Goal: Transaction & Acquisition: Purchase product/service

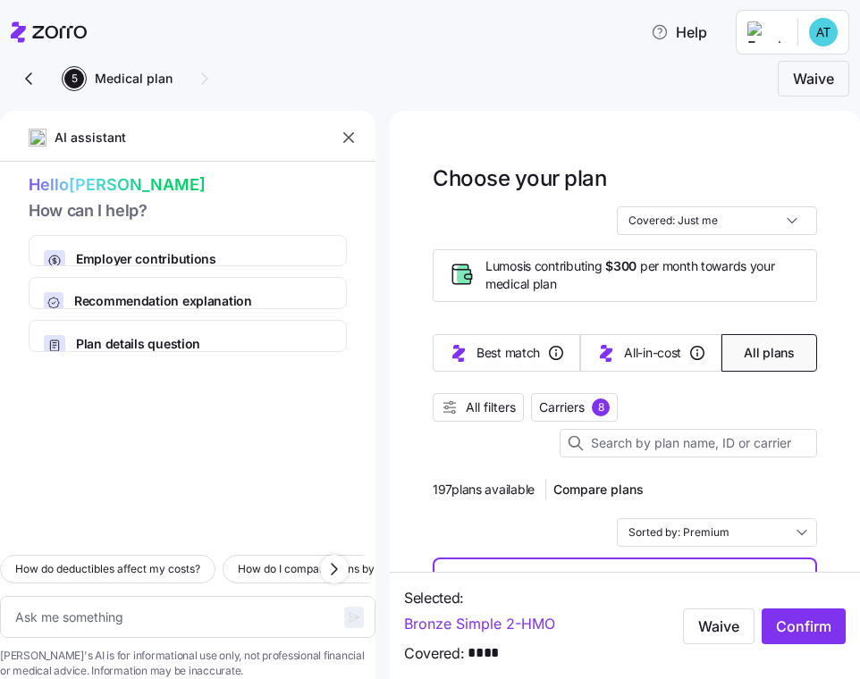
scroll to position [81, 0]
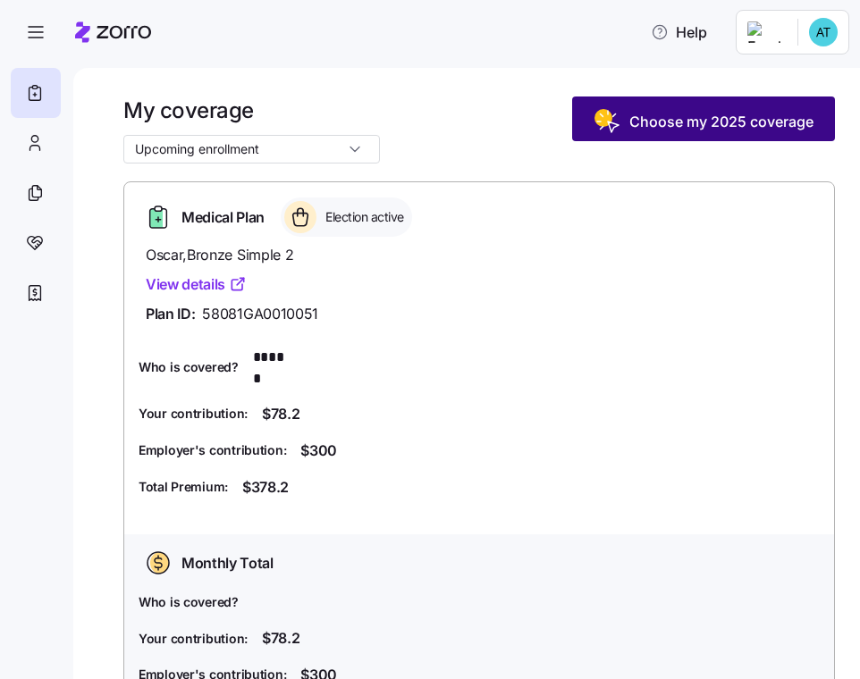
click at [642, 117] on span "Choose my 2025 coverage" at bounding box center [721, 121] width 184 height 21
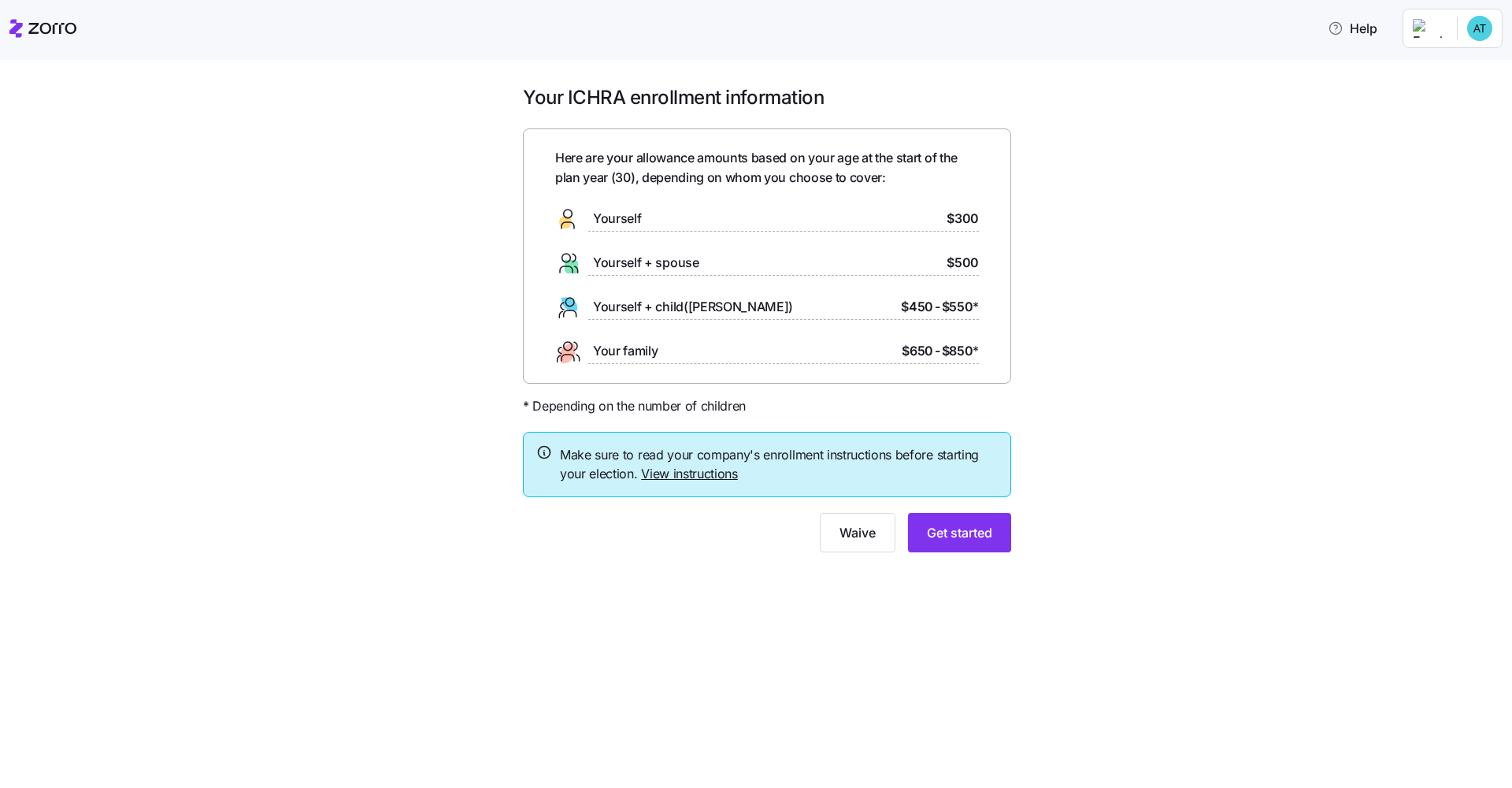
click at [705, 471] on link "View instructions" at bounding box center [690, 473] width 97 height 16
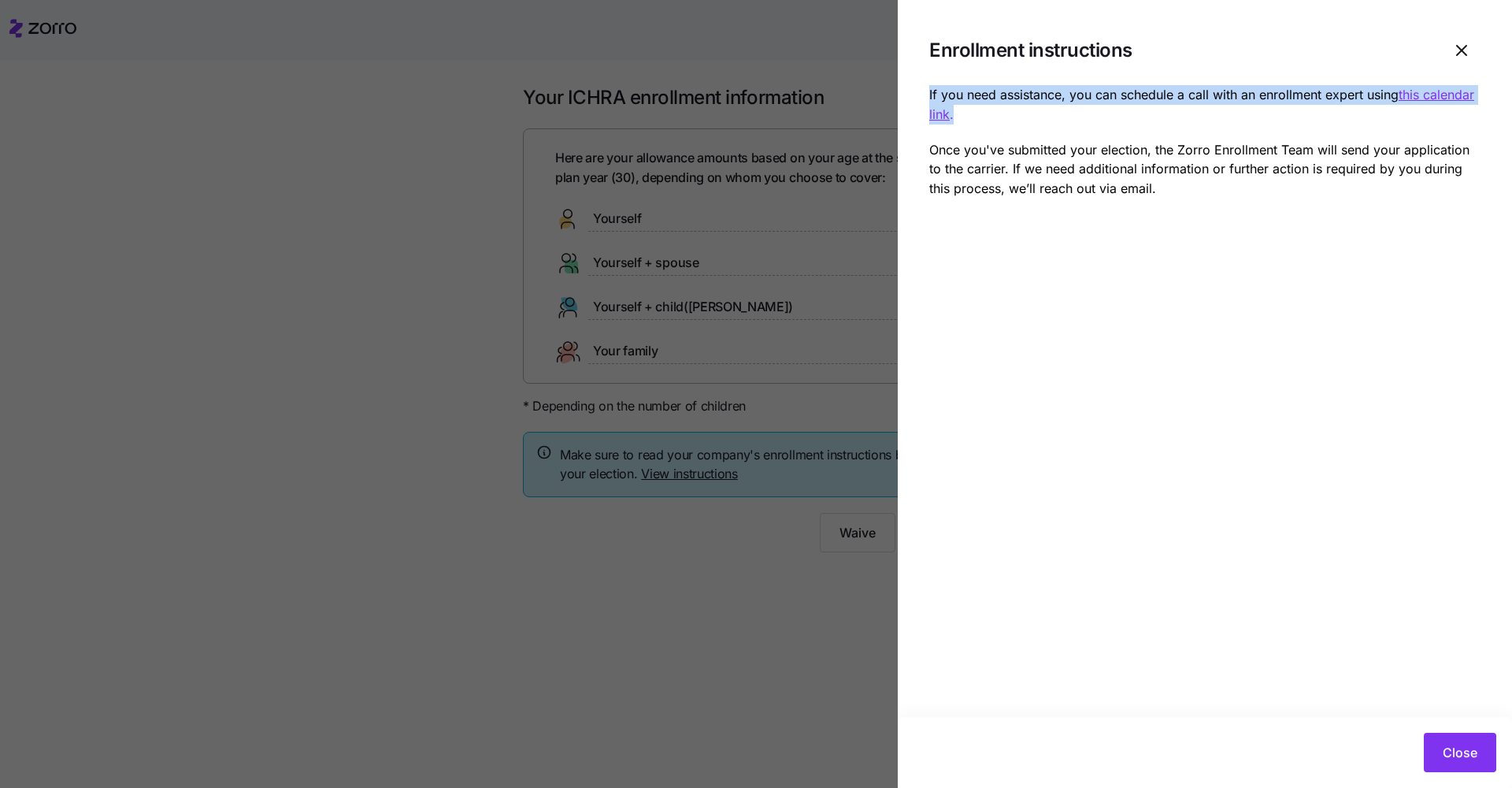
drag, startPoint x: 965, startPoint y: 115, endPoint x: 1193, endPoint y: 78, distance: 231.0
click at [757, 78] on section "Enrollment instructions If you need assistance, you can schedule a call with an…" at bounding box center [1204, 394] width 614 height 788
click at [757, 115] on p "If you need assistance, you can schedule a call with an enrollment expert using…" at bounding box center [1205, 105] width 552 height 40
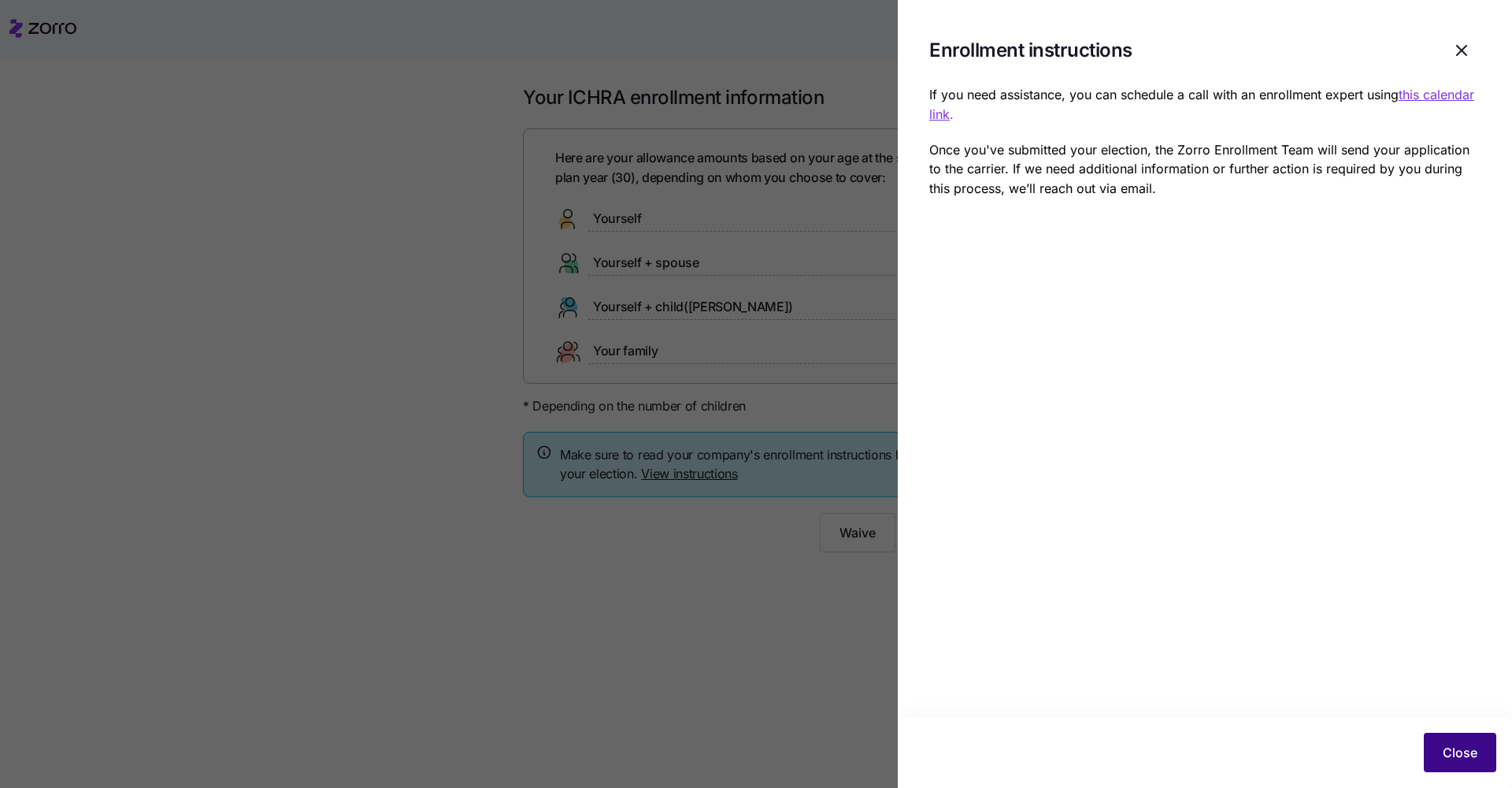
click at [757, 598] on span "Close" at bounding box center [1460, 752] width 34 height 19
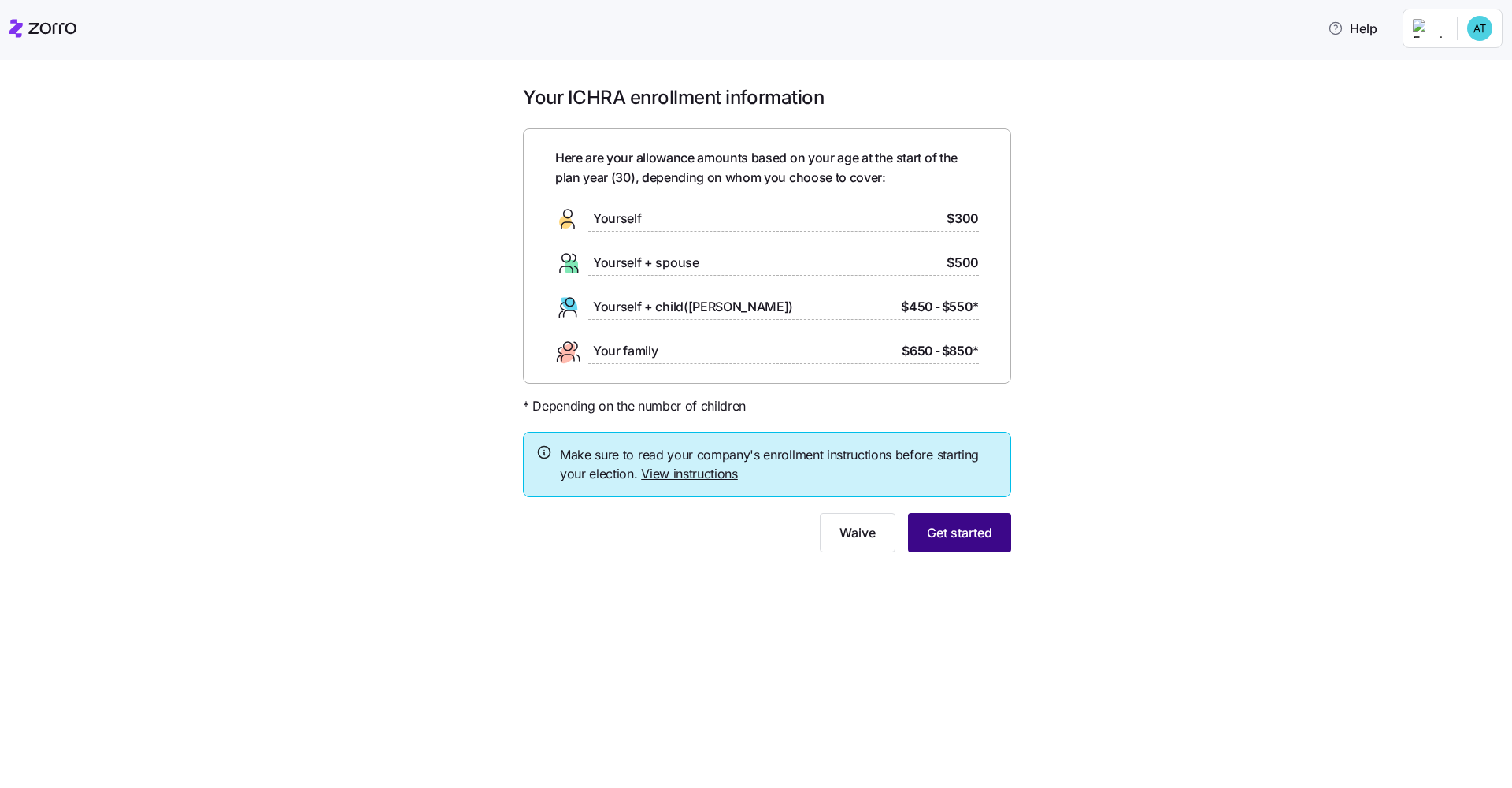
click at [757, 534] on span "Get started" at bounding box center [960, 532] width 65 height 19
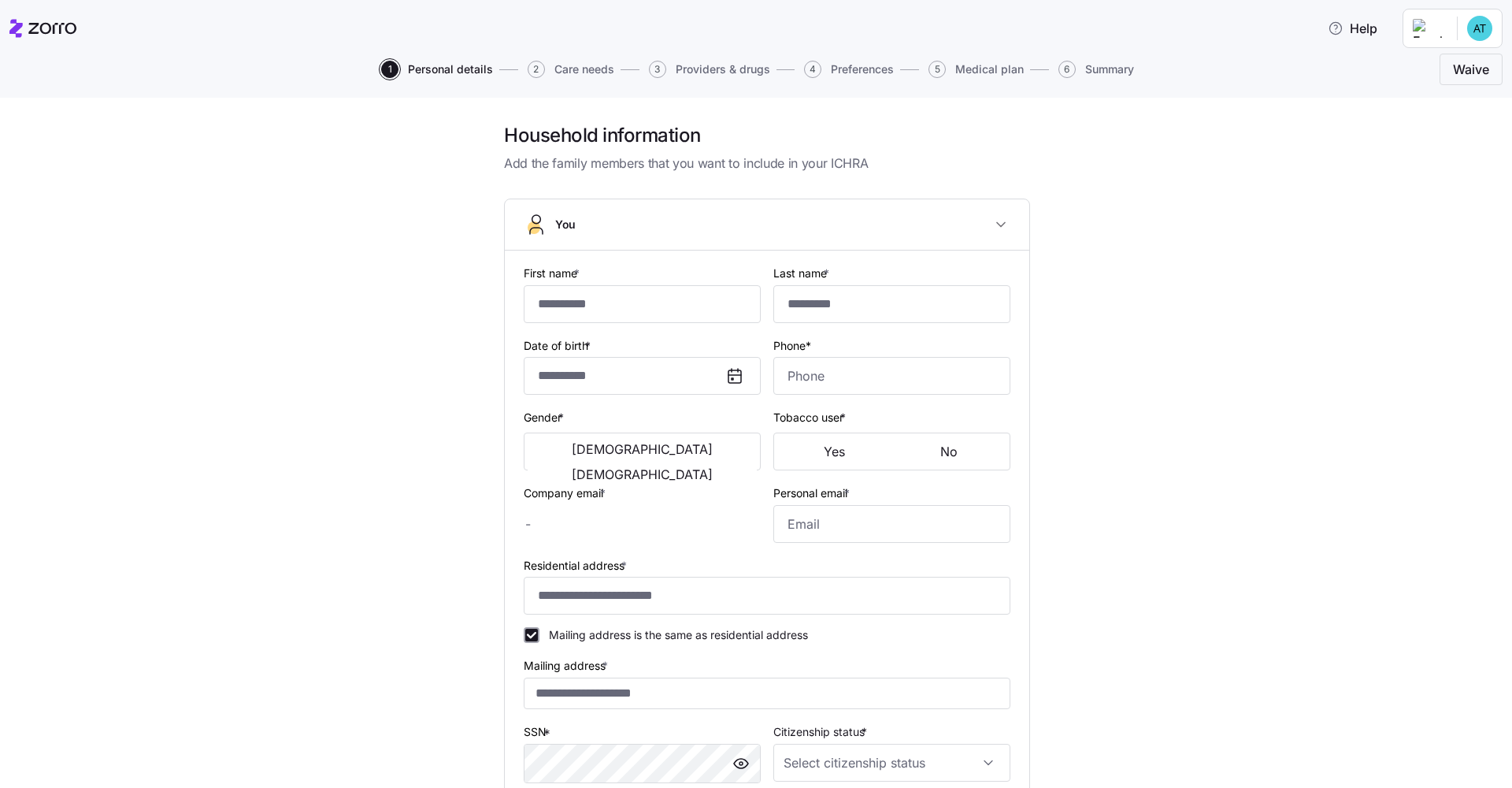
type input "******"
type input "********"
type input "[PERSON_NAME][EMAIL_ADDRESS][DOMAIN_NAME]"
type input "[EMAIL_ADDRESS][DOMAIN_NAME]"
type input "**********"
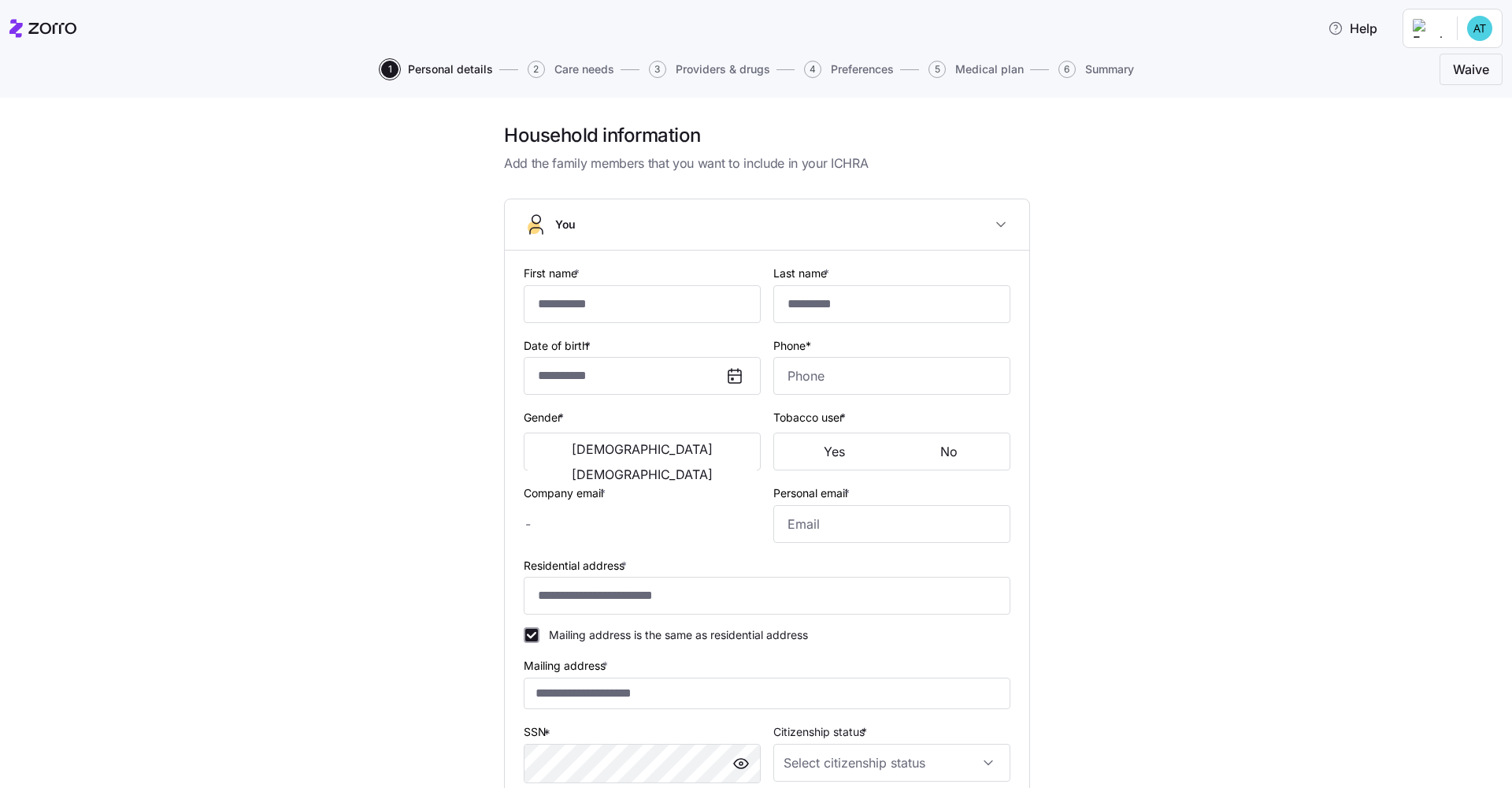
checkbox input "true"
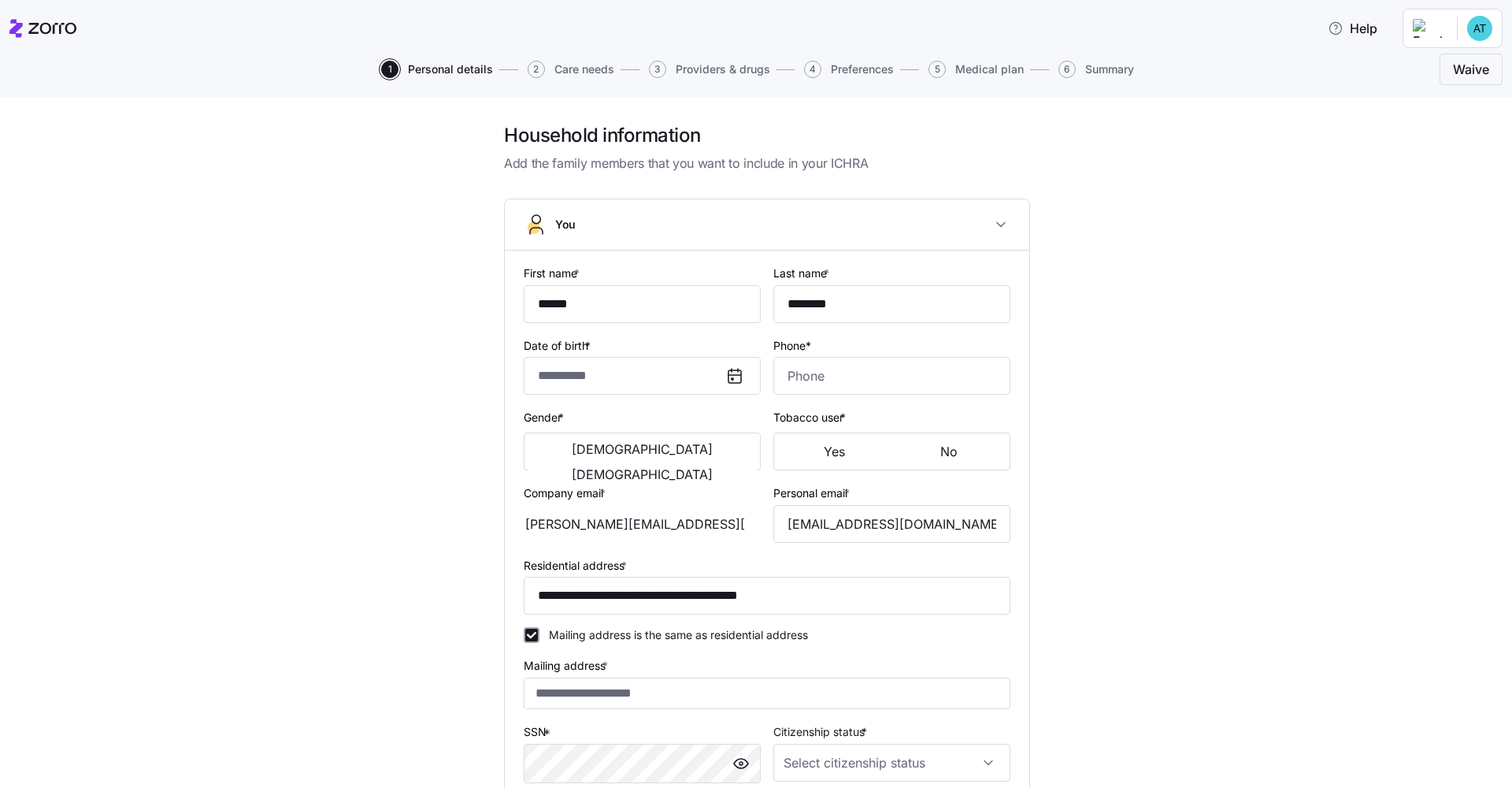
type input "**********"
type input "[PHONE_NUMBER]"
type input "[DEMOGRAPHIC_DATA] citizen"
type input "Single"
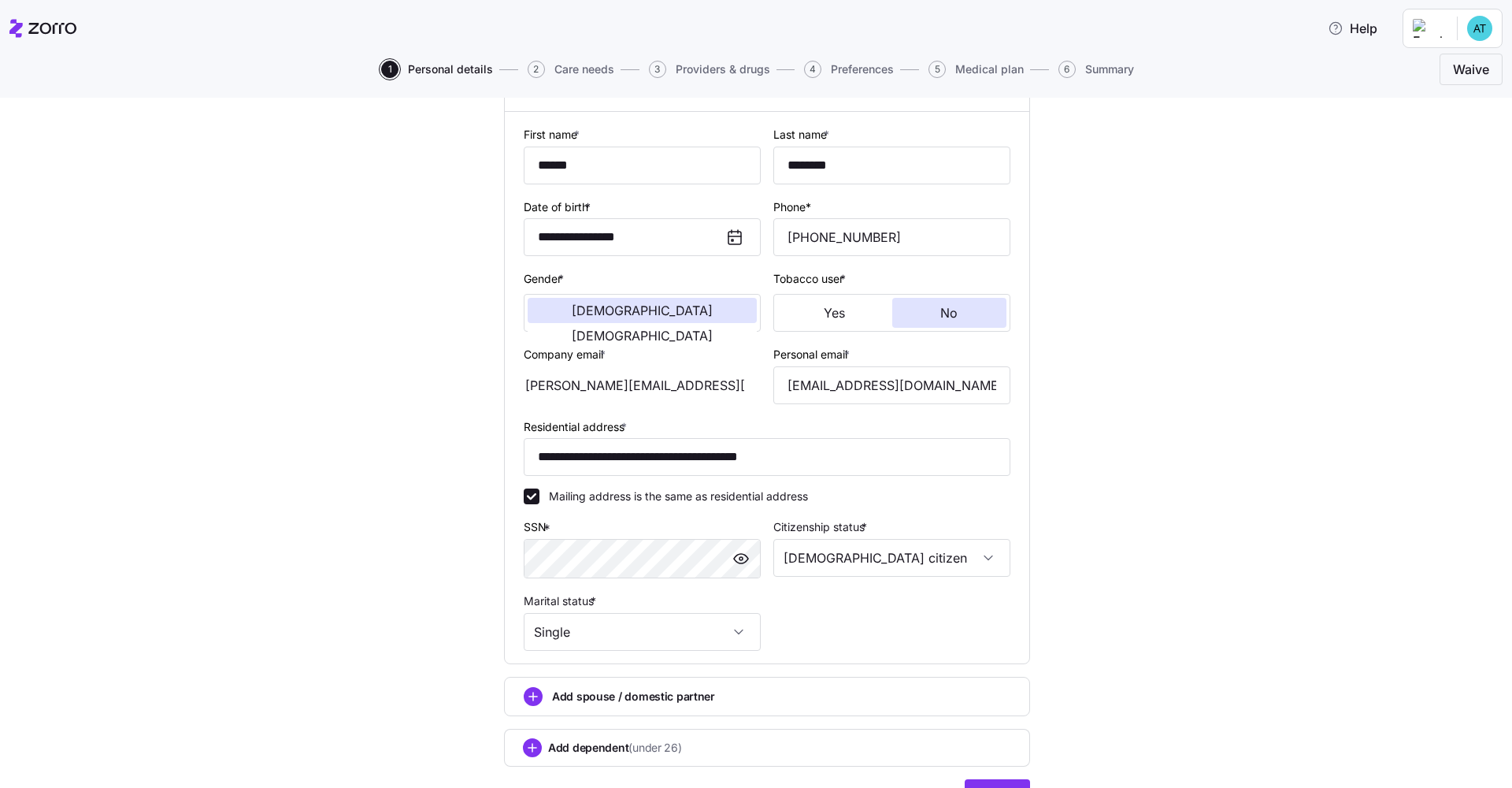
scroll to position [160, 0]
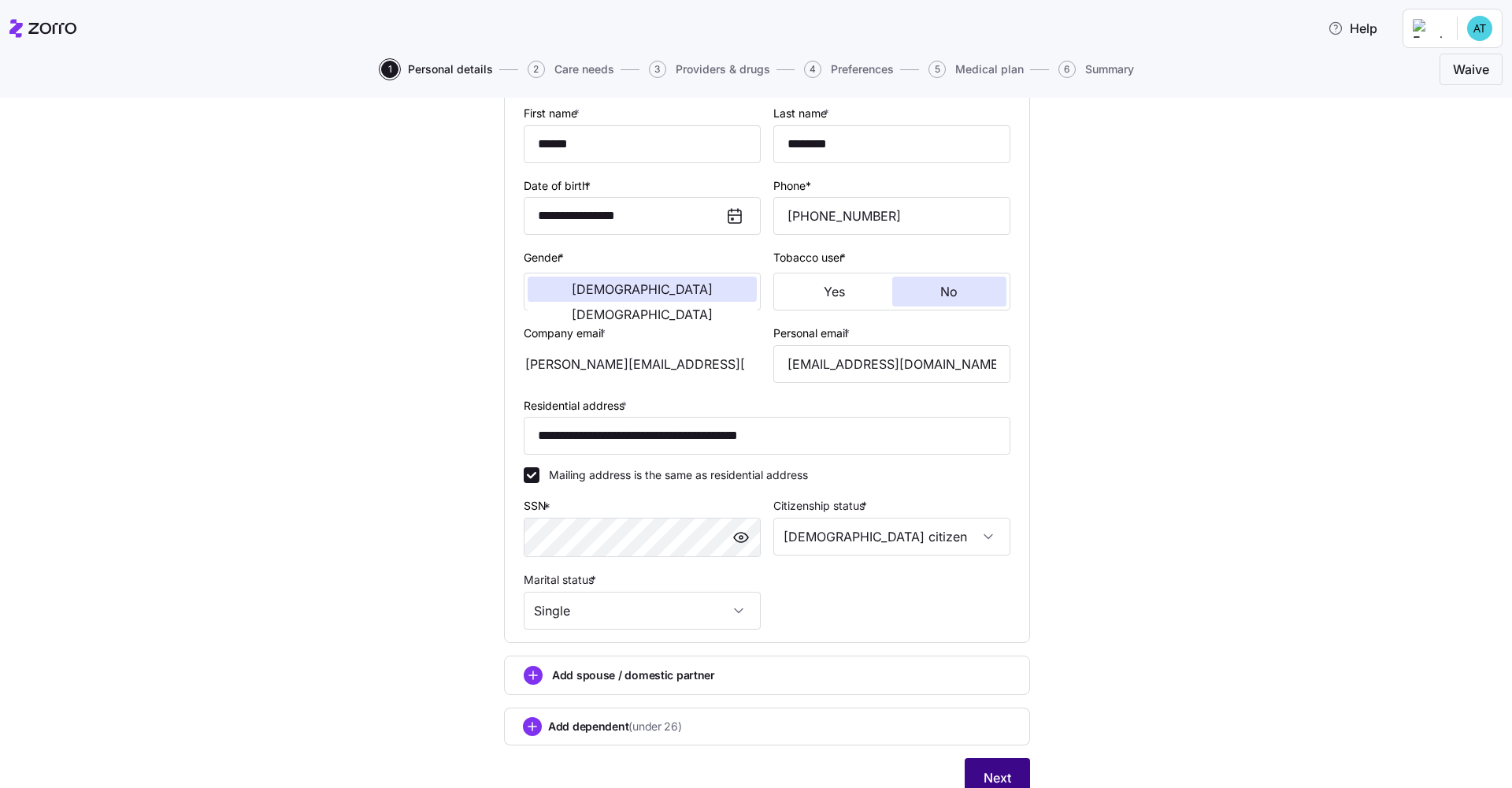
click at [757, 598] on span "Next" at bounding box center [997, 777] width 27 height 19
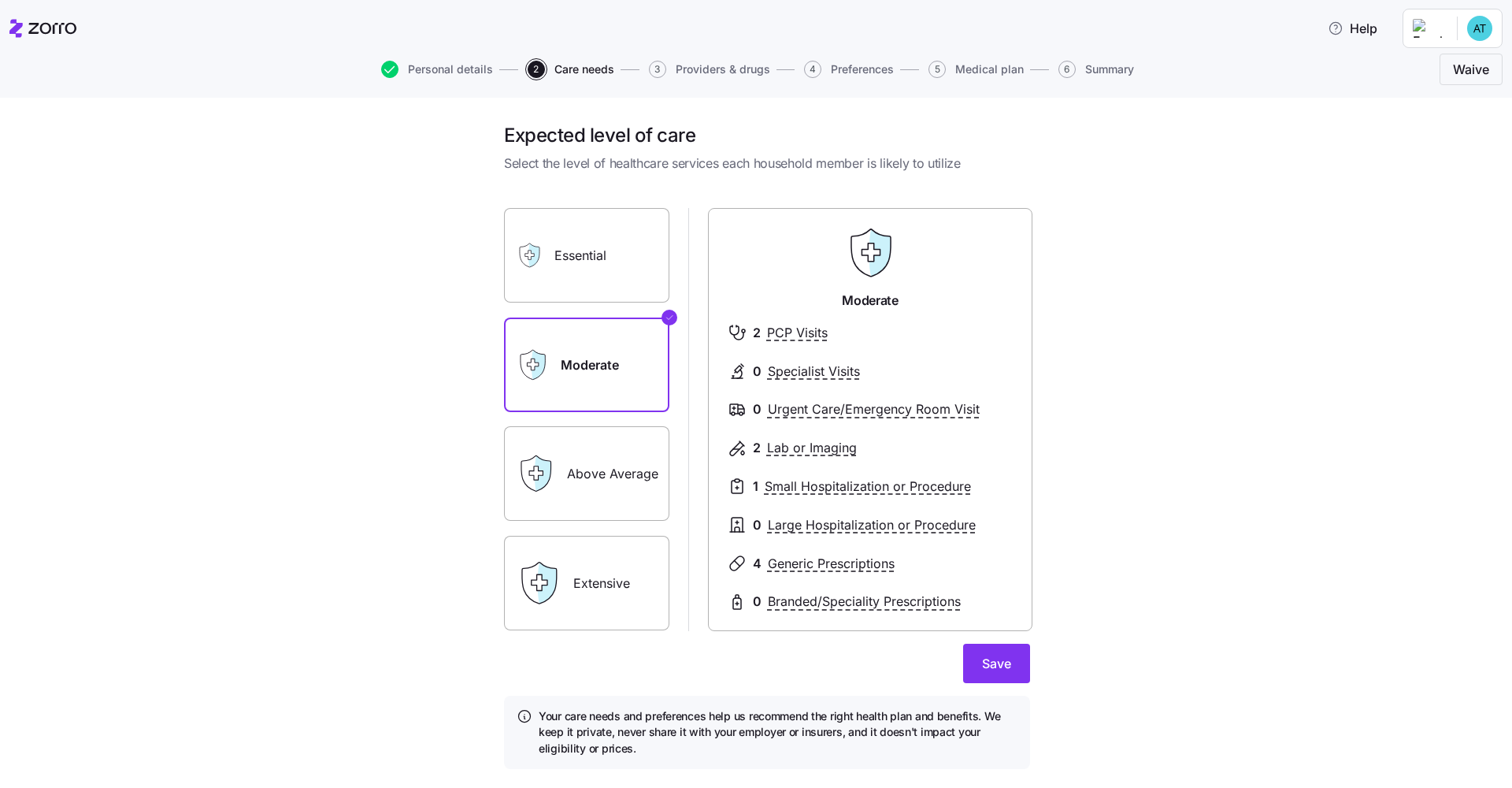
click at [605, 271] on label "Essential" at bounding box center [587, 255] width 166 height 94
click at [0, 0] on input "Essential" at bounding box center [0, 0] width 0 height 0
click at [602, 578] on label "Extensive" at bounding box center [587, 583] width 166 height 94
click at [0, 0] on input "Extensive" at bounding box center [0, 0] width 0 height 0
click at [573, 487] on label "Above Average" at bounding box center [587, 473] width 166 height 94
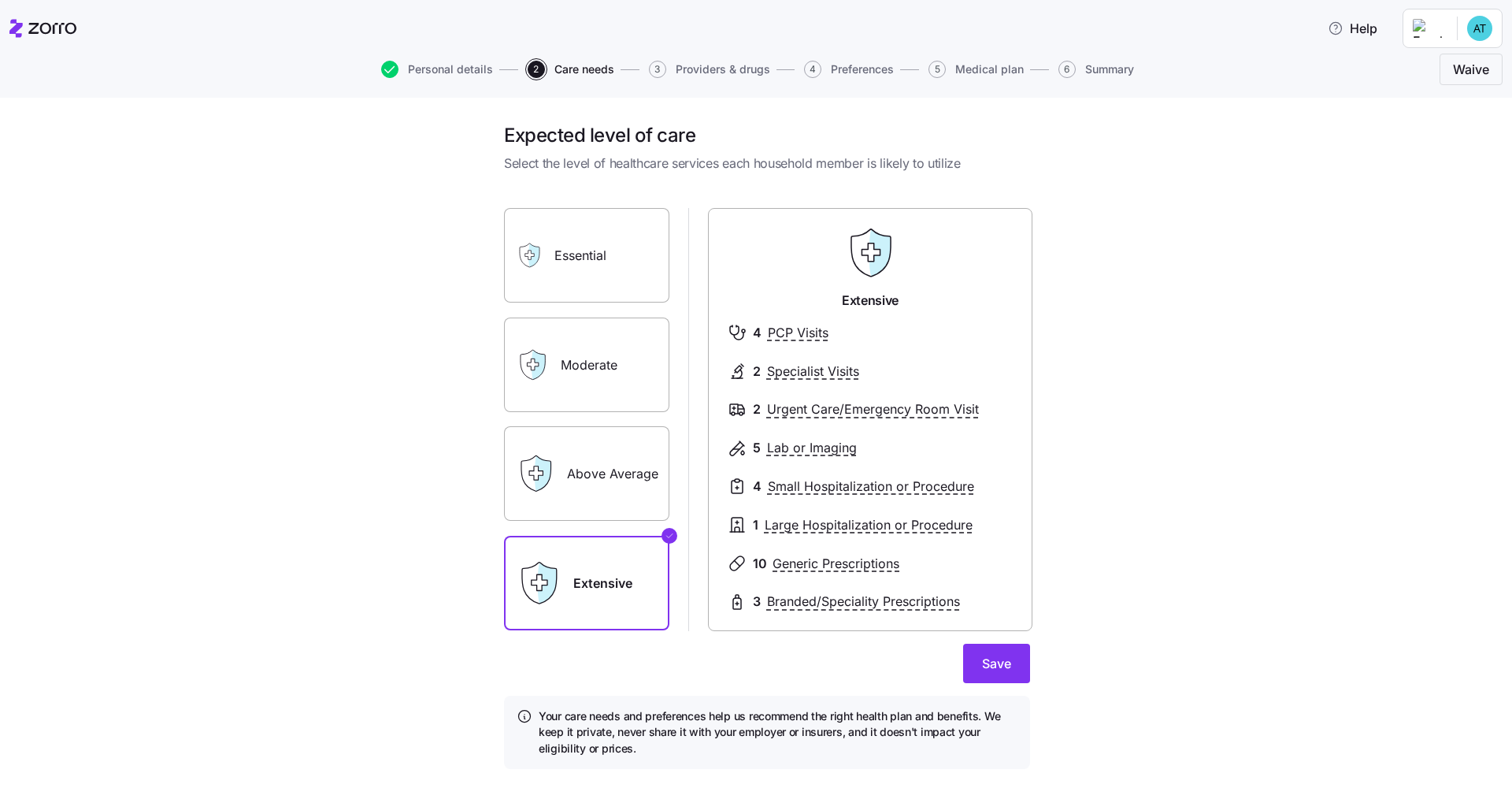
click at [0, 0] on input "Above Average" at bounding box center [0, 0] width 0 height 0
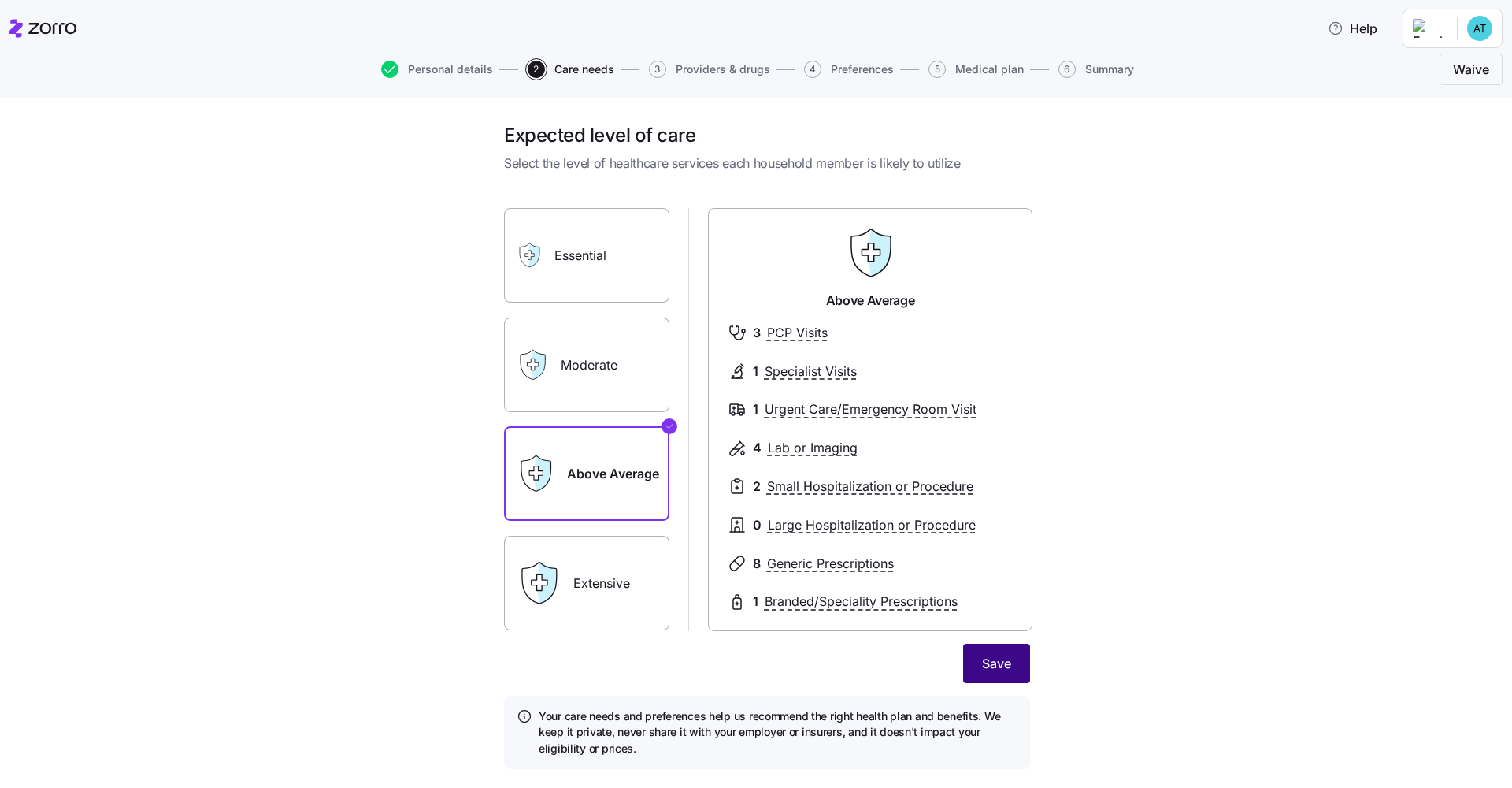
click at [757, 598] on span "Save" at bounding box center [997, 663] width 29 height 19
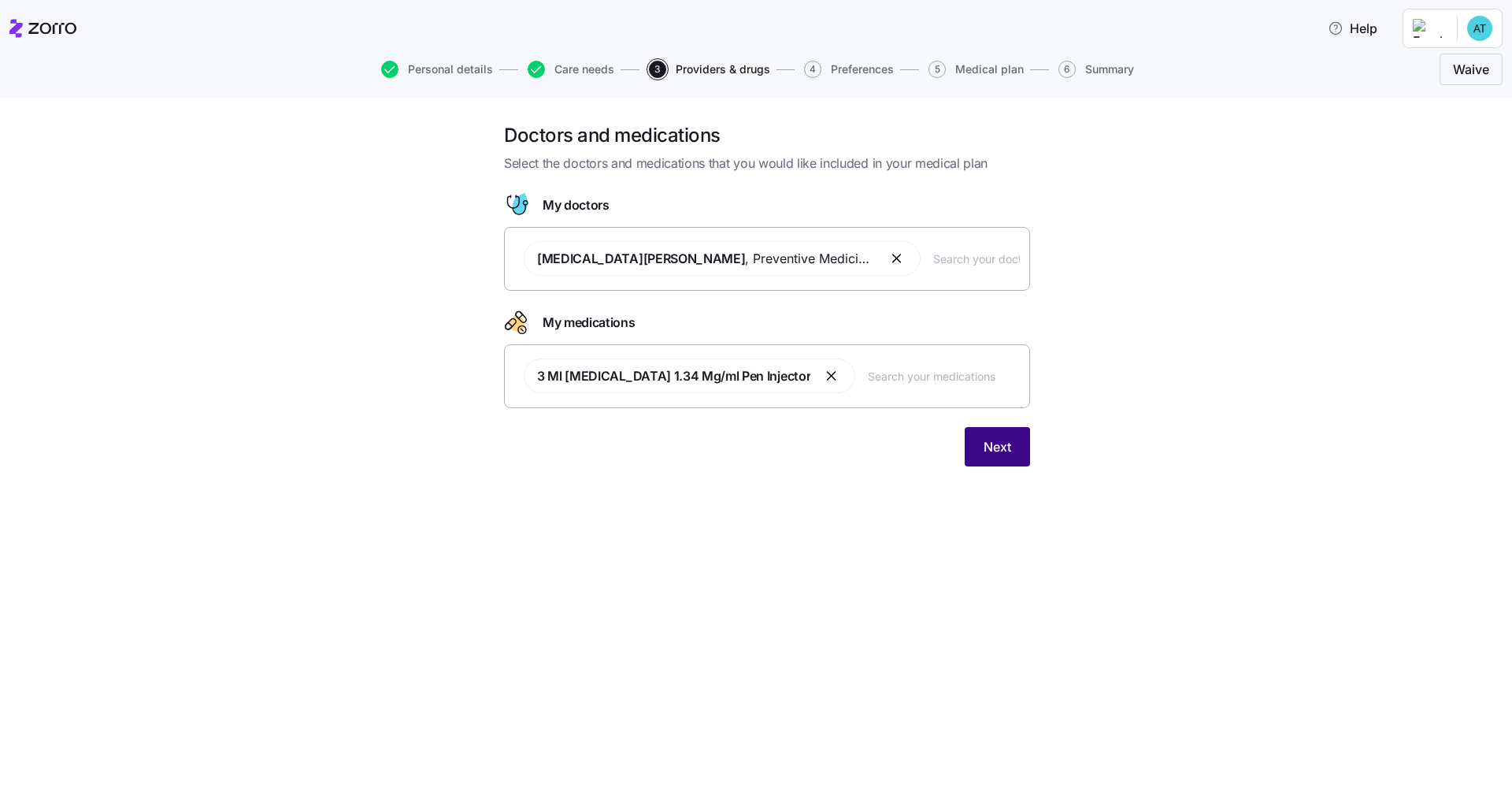
click at [757, 444] on span "Next" at bounding box center [997, 446] width 27 height 19
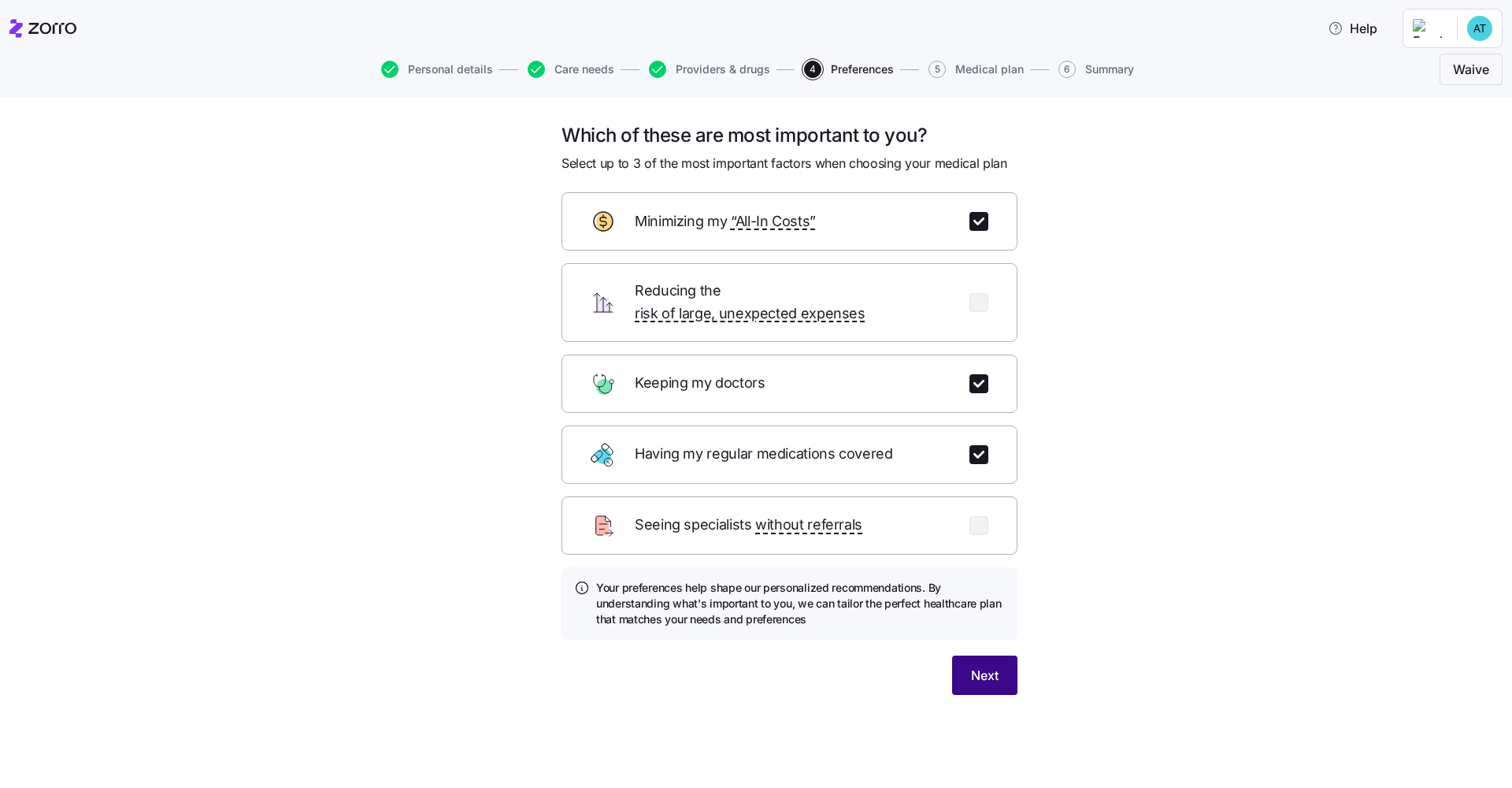
click at [757, 598] on span "Next" at bounding box center [984, 674] width 27 height 19
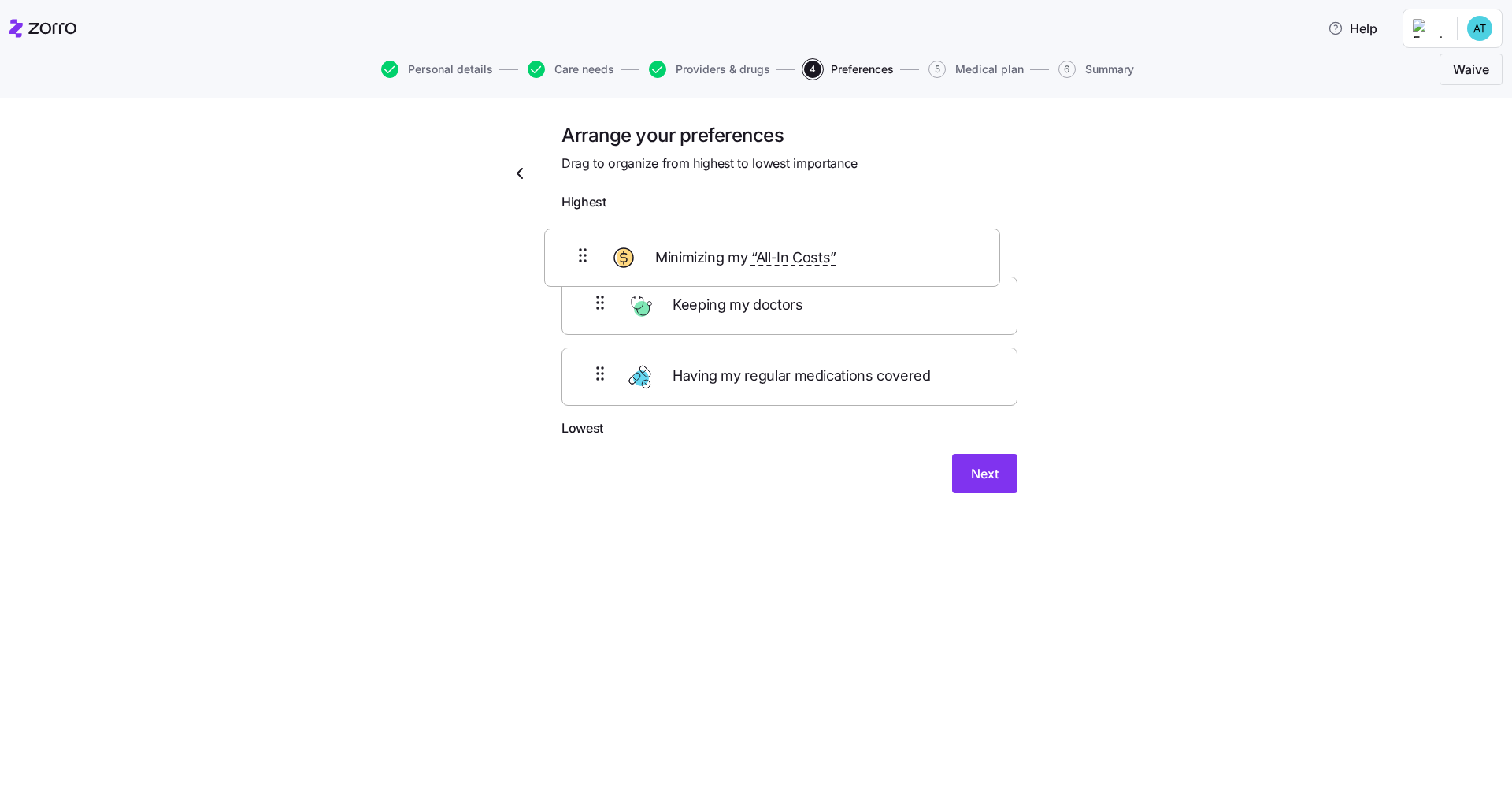
drag, startPoint x: 834, startPoint y: 312, endPoint x: 812, endPoint y: 249, distance: 66.7
click at [757, 249] on div "Keeping my doctors Minimizing my “All-In Costs” Having my regular medications c…" at bounding box center [789, 318] width 456 height 200
drag, startPoint x: 888, startPoint y: 249, endPoint x: 891, endPoint y: 310, distance: 61.1
click at [757, 310] on div "Minimizing my “All-In Costs” Keeping my doctors Having my regular medications c…" at bounding box center [789, 318] width 456 height 200
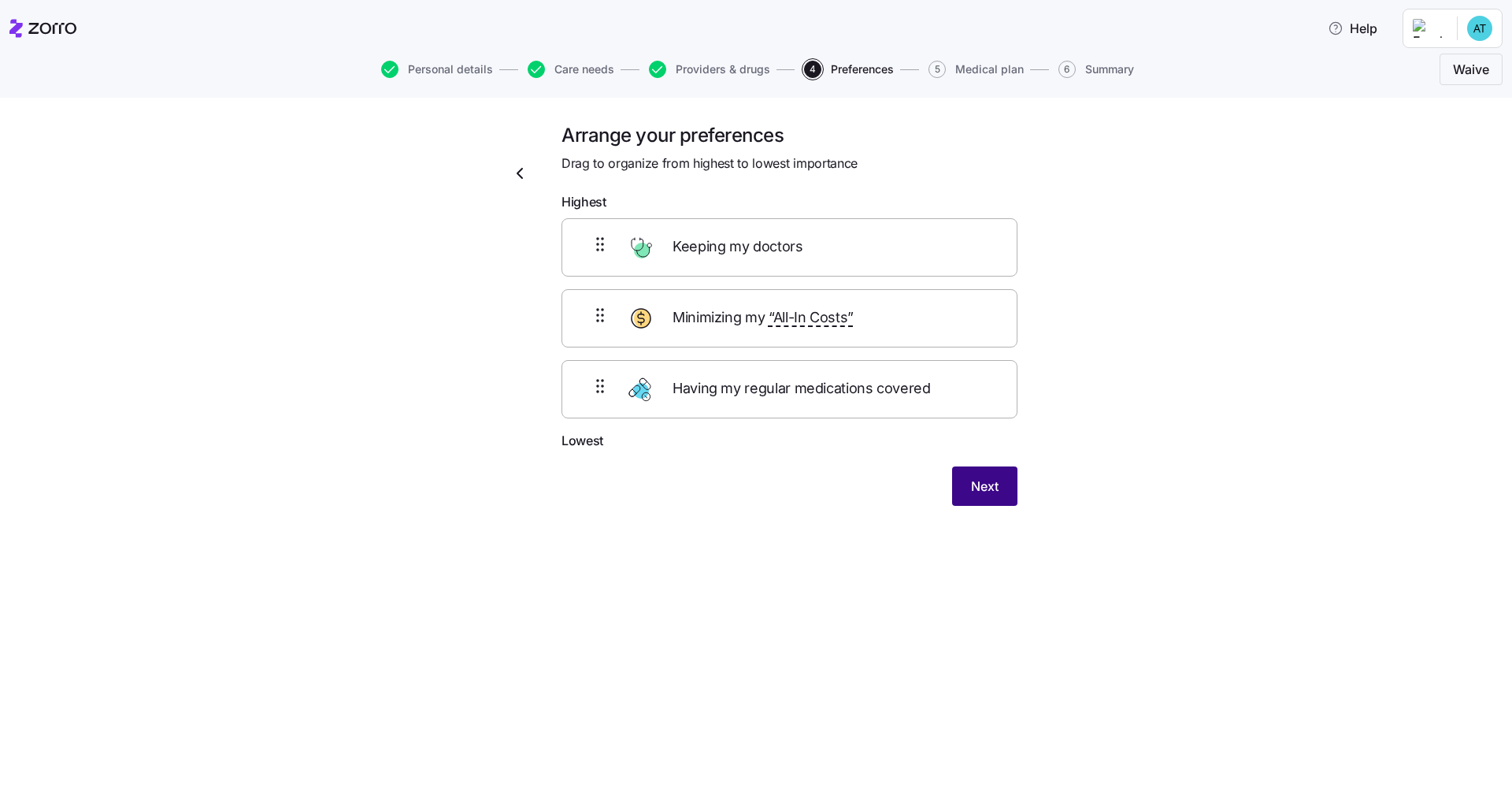
click at [757, 479] on span "Next" at bounding box center [984, 486] width 27 height 19
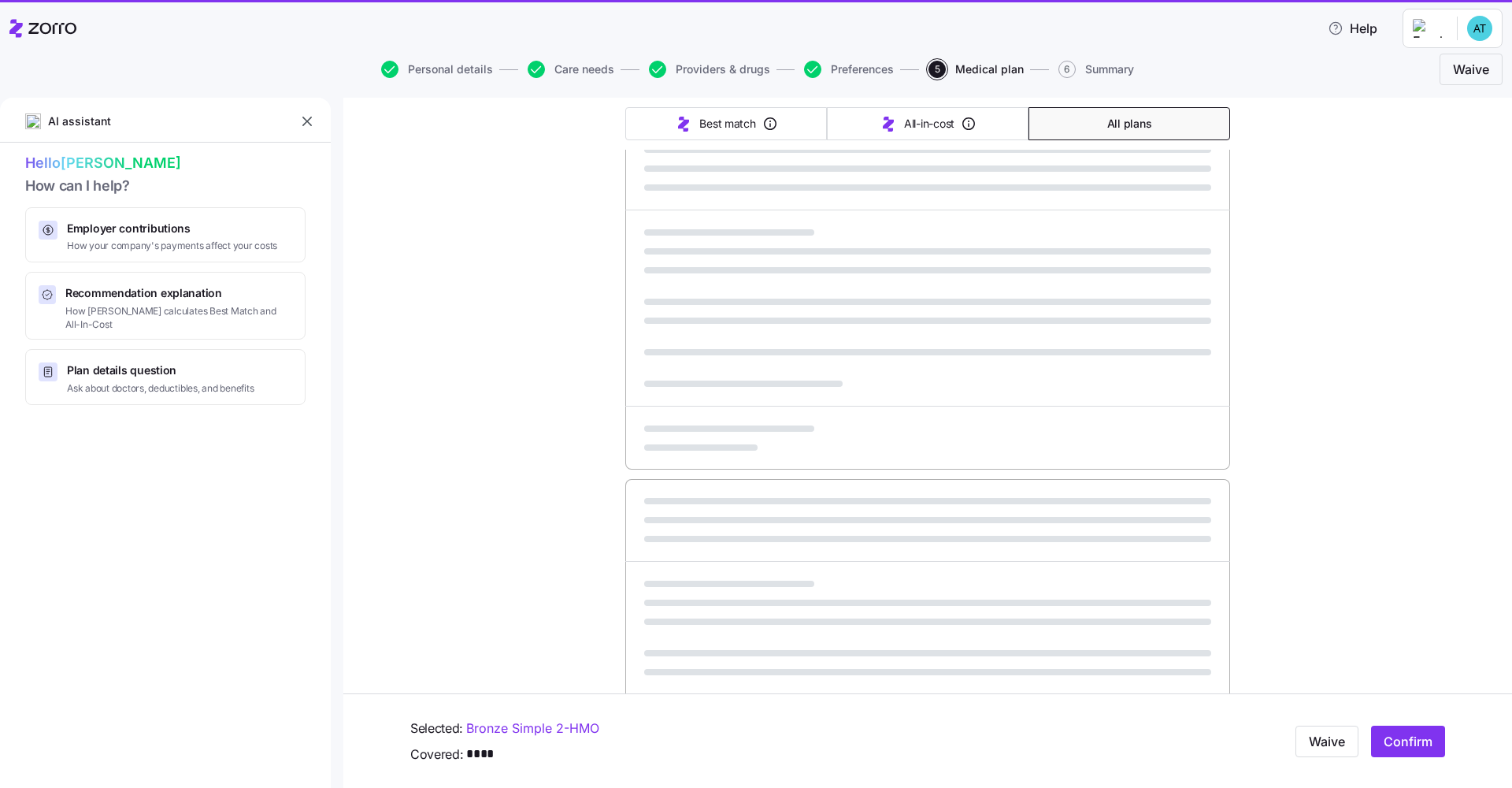
scroll to position [277, 0]
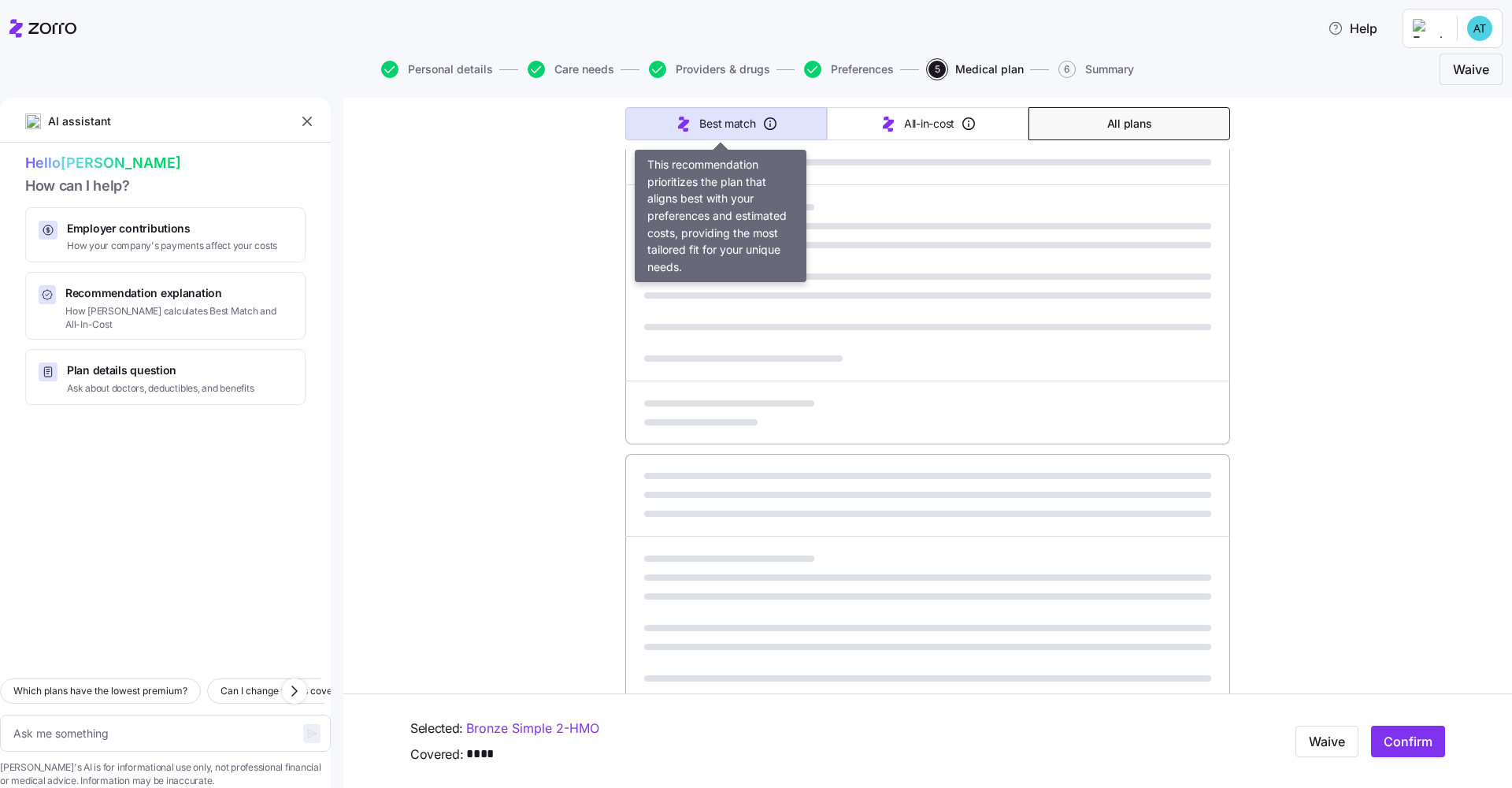
click at [729, 126] on span "Best match" at bounding box center [727, 123] width 56 height 16
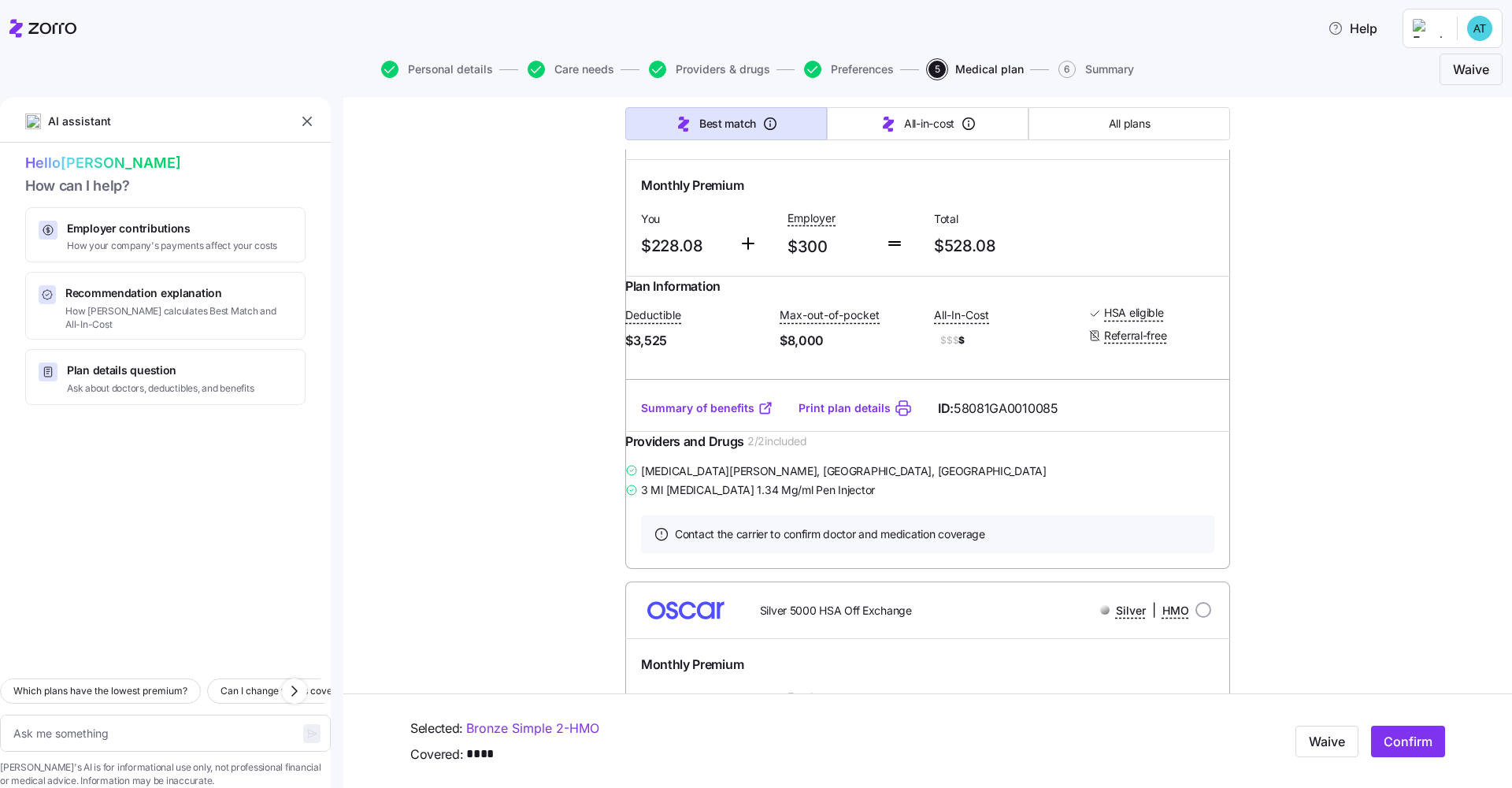
type textarea "x"
type input "Sorted by: Best match"
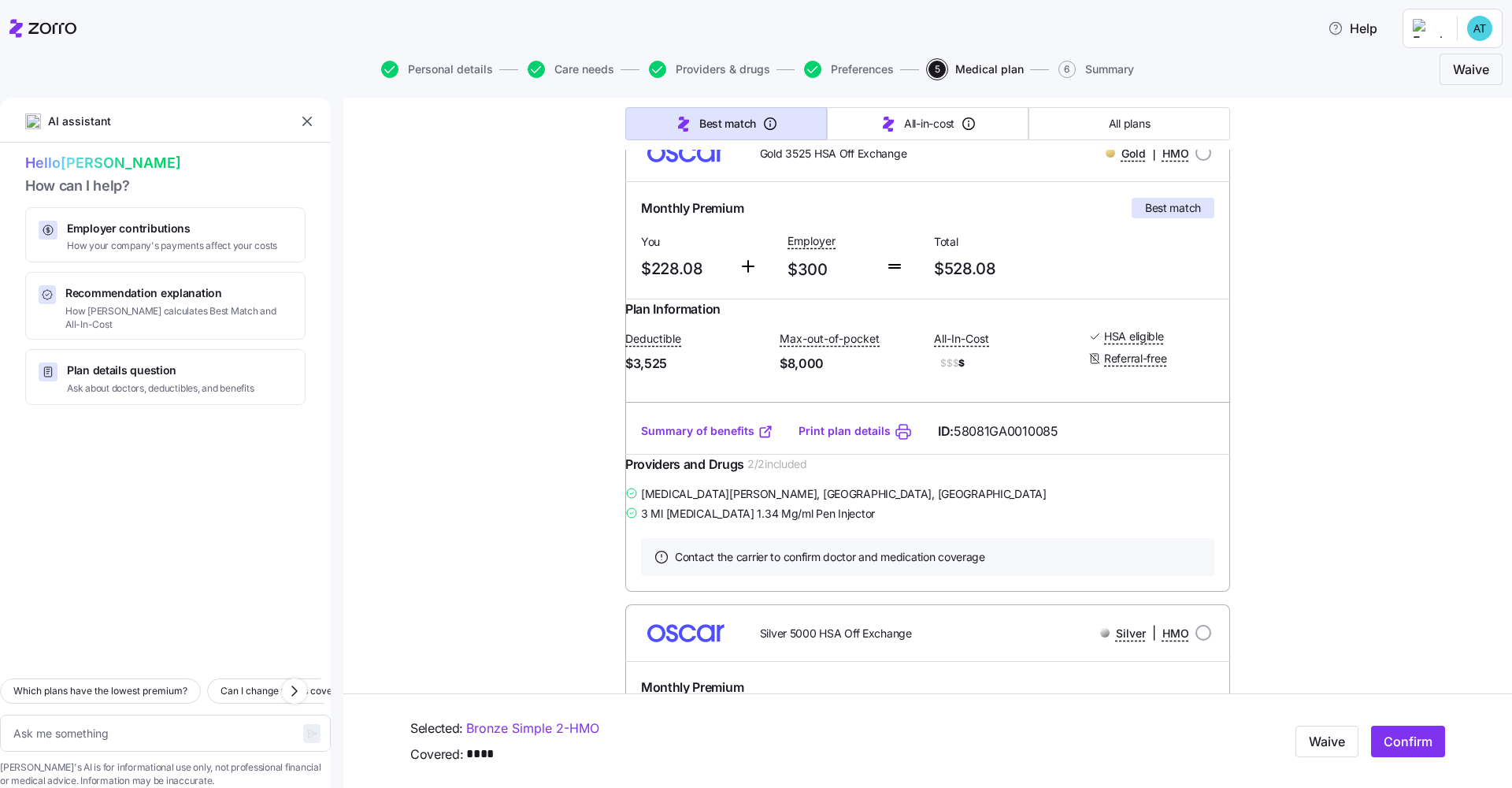
scroll to position [210, 0]
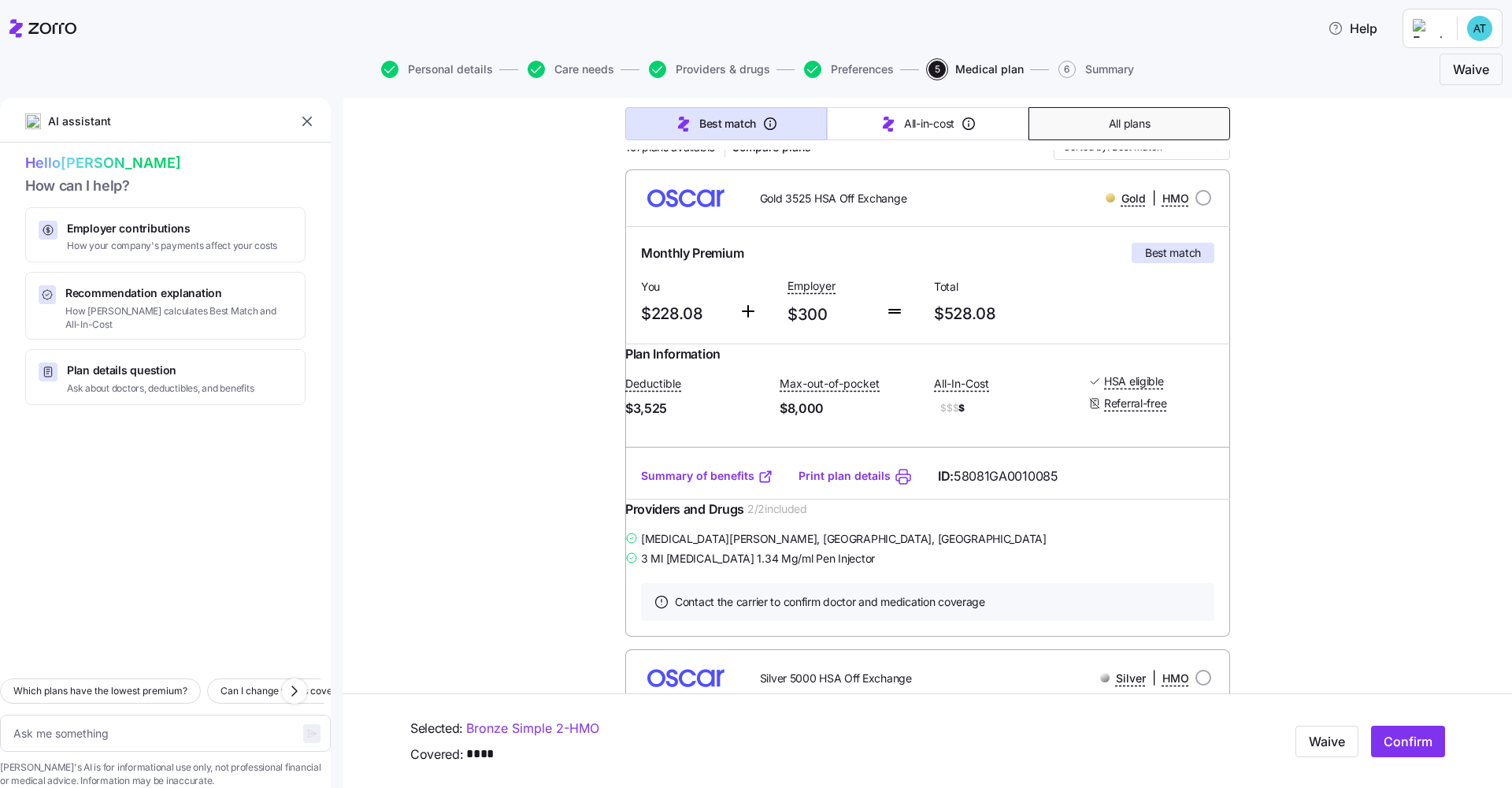
click at [757, 119] on span "All plans" at bounding box center [1130, 123] width 41 height 16
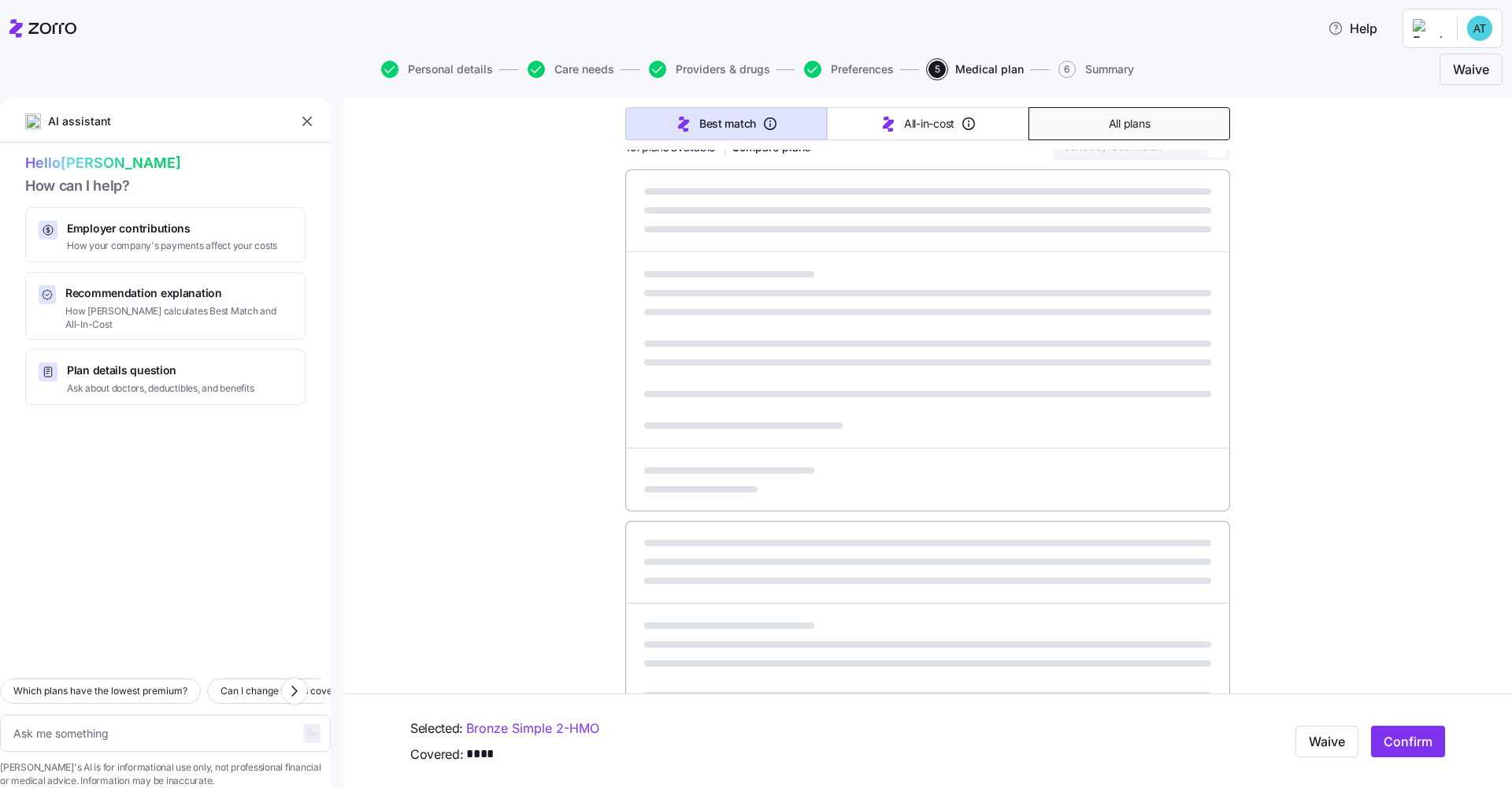
type textarea "x"
type input "Sorted by: Premium"
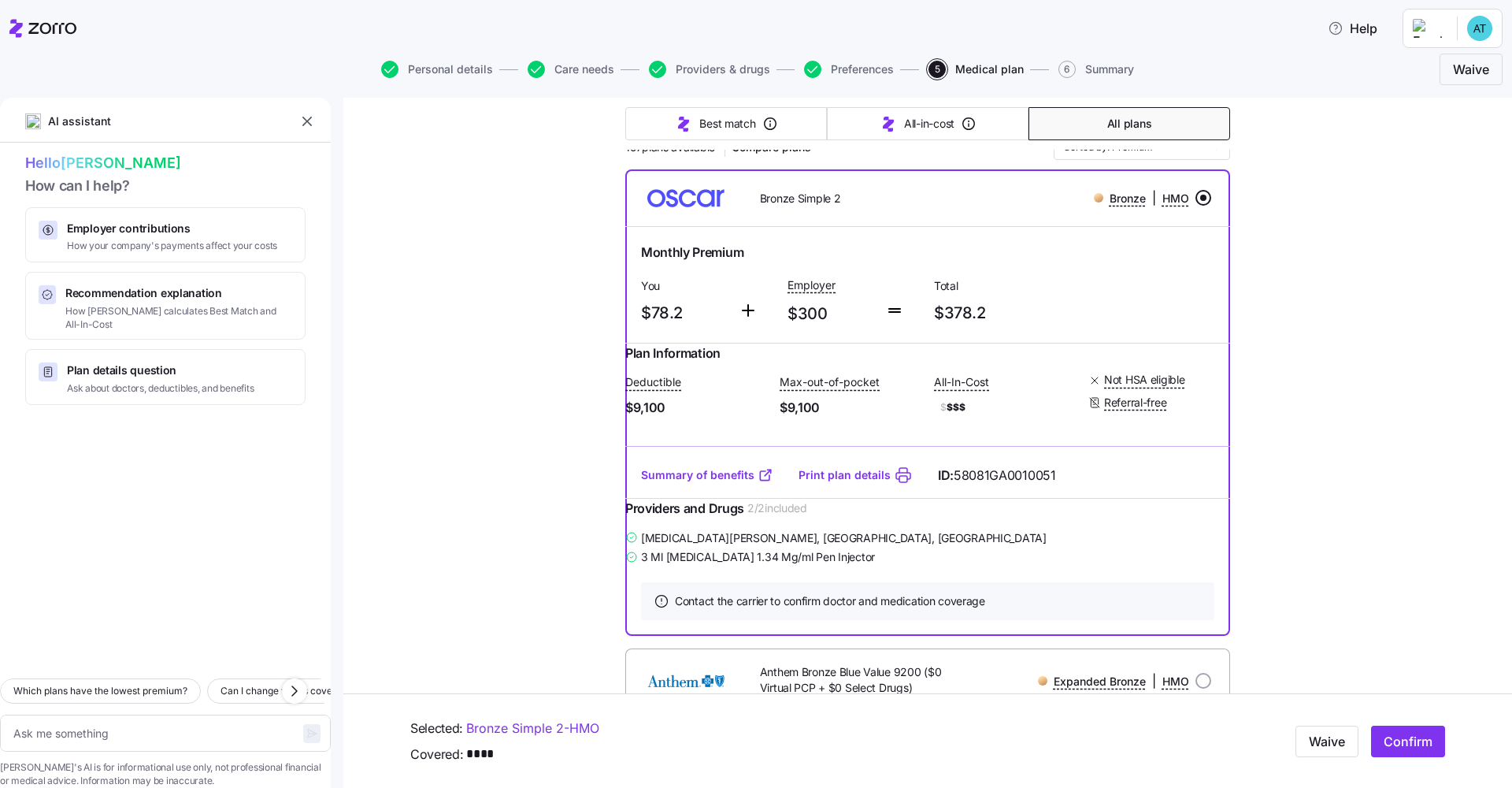
scroll to position [277, 0]
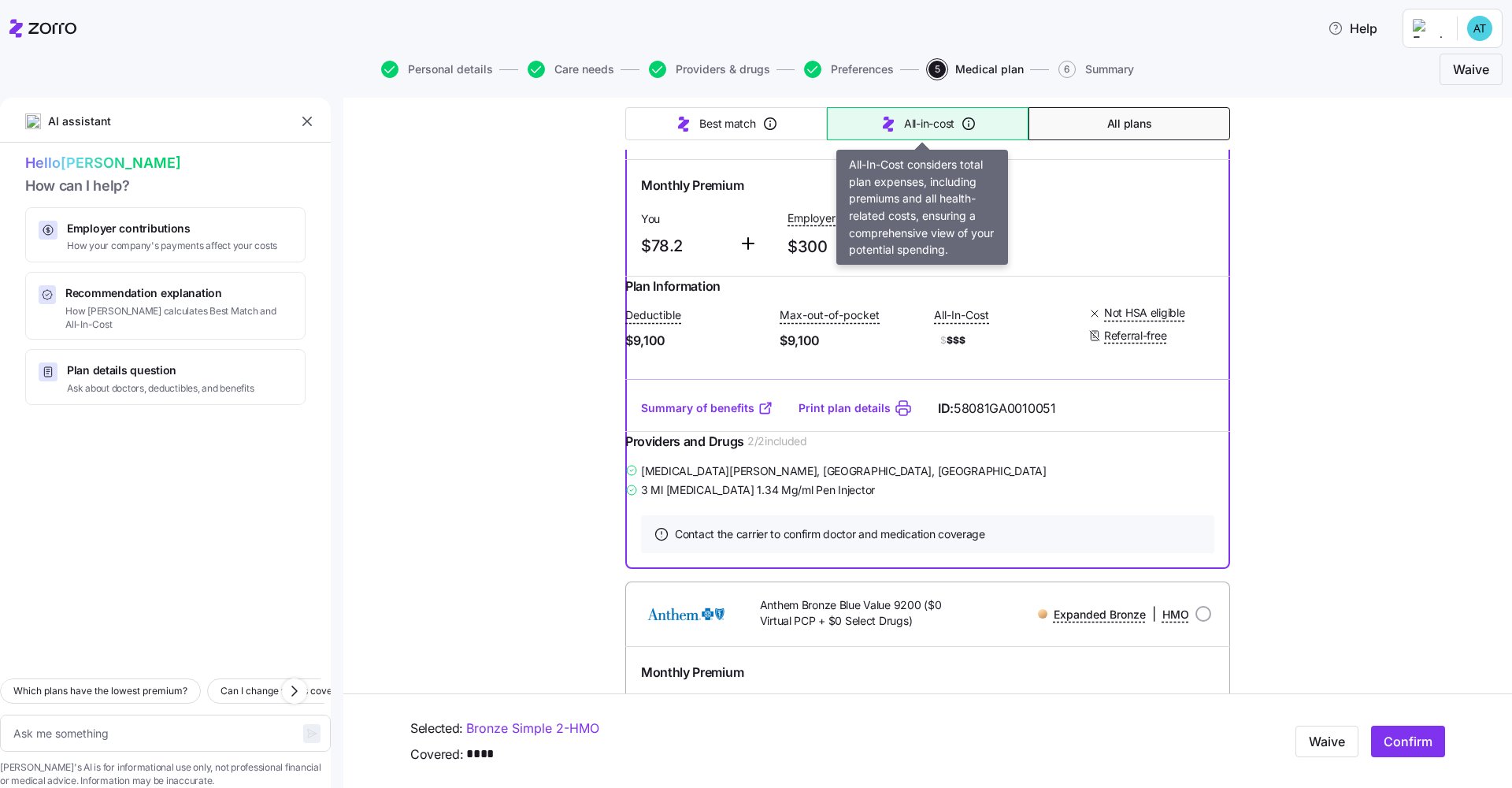
click at [757, 123] on span "All-in-cost" at bounding box center [929, 123] width 50 height 16
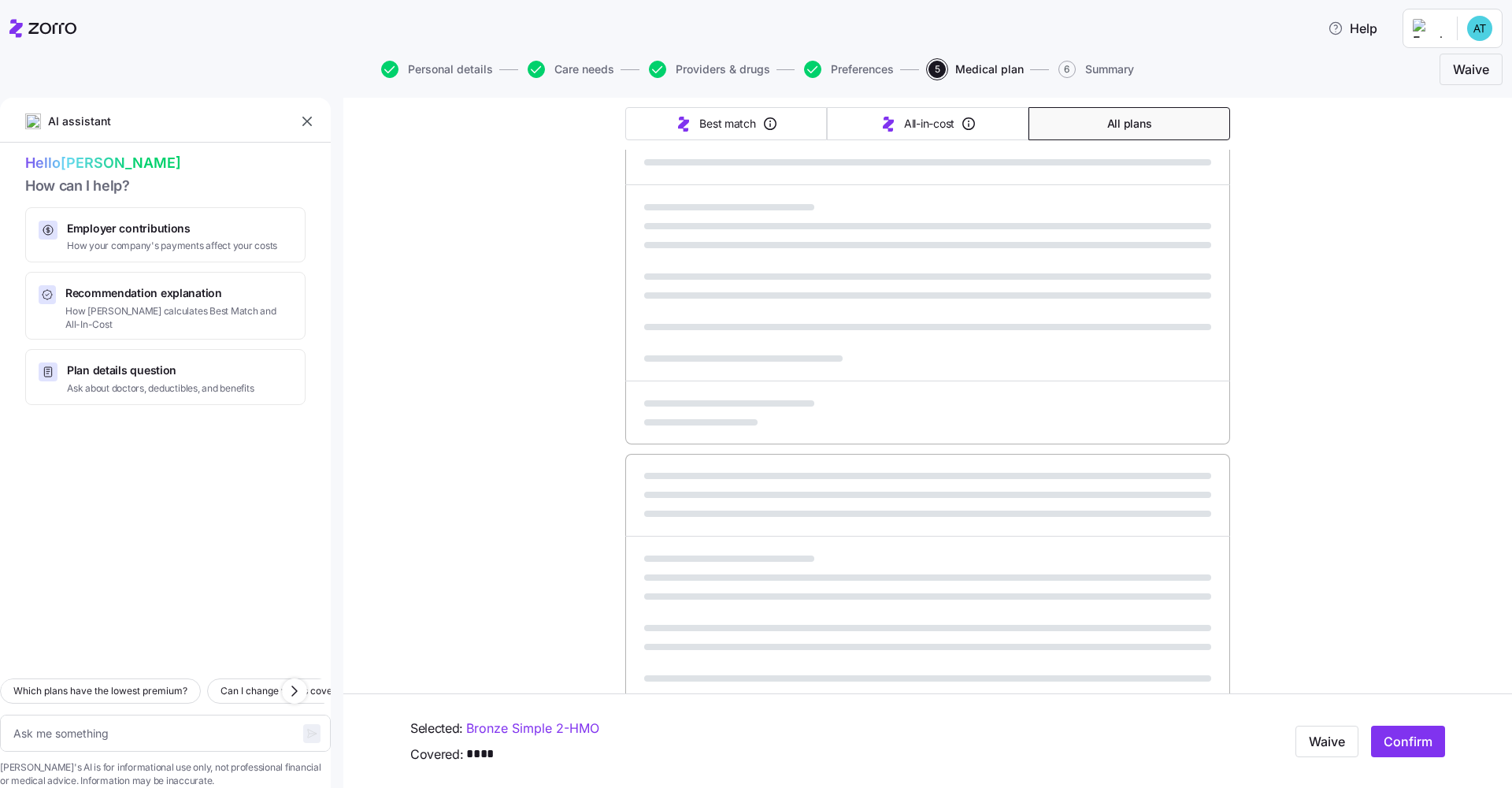
type textarea "x"
type input "Sorted by: All-in-cost"
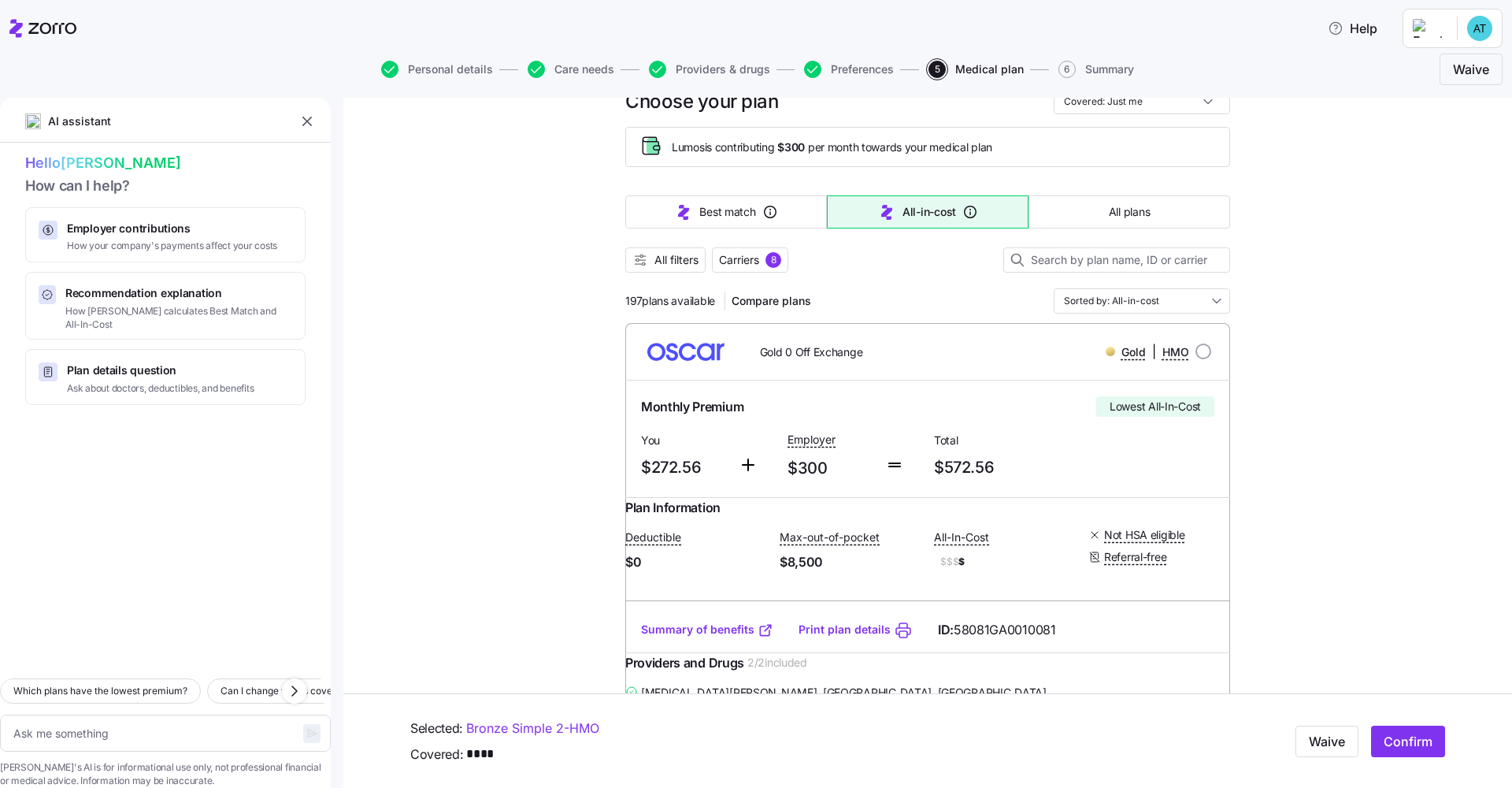
scroll to position [0, 0]
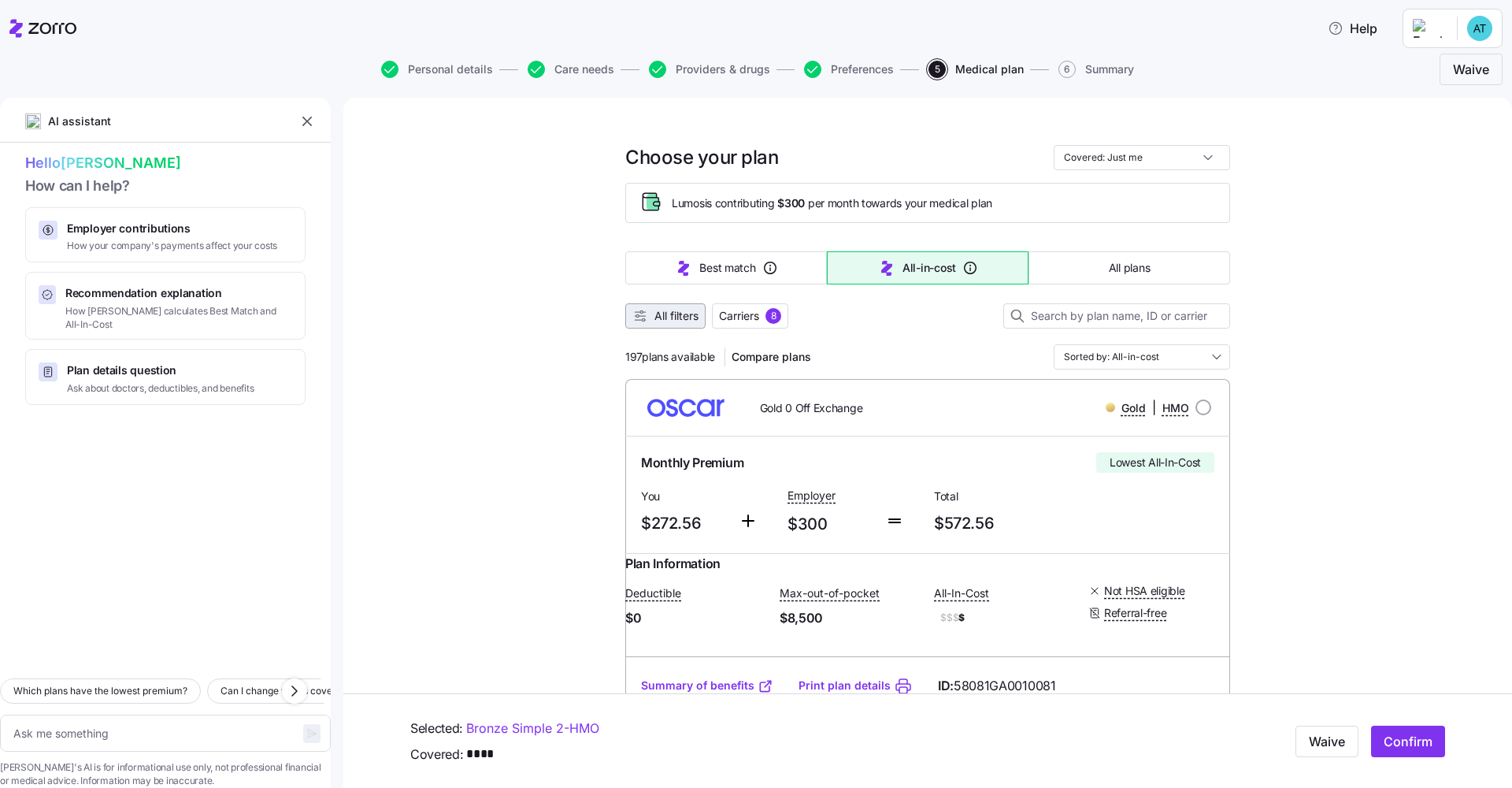
click at [664, 319] on span "All filters" at bounding box center [677, 316] width 44 height 16
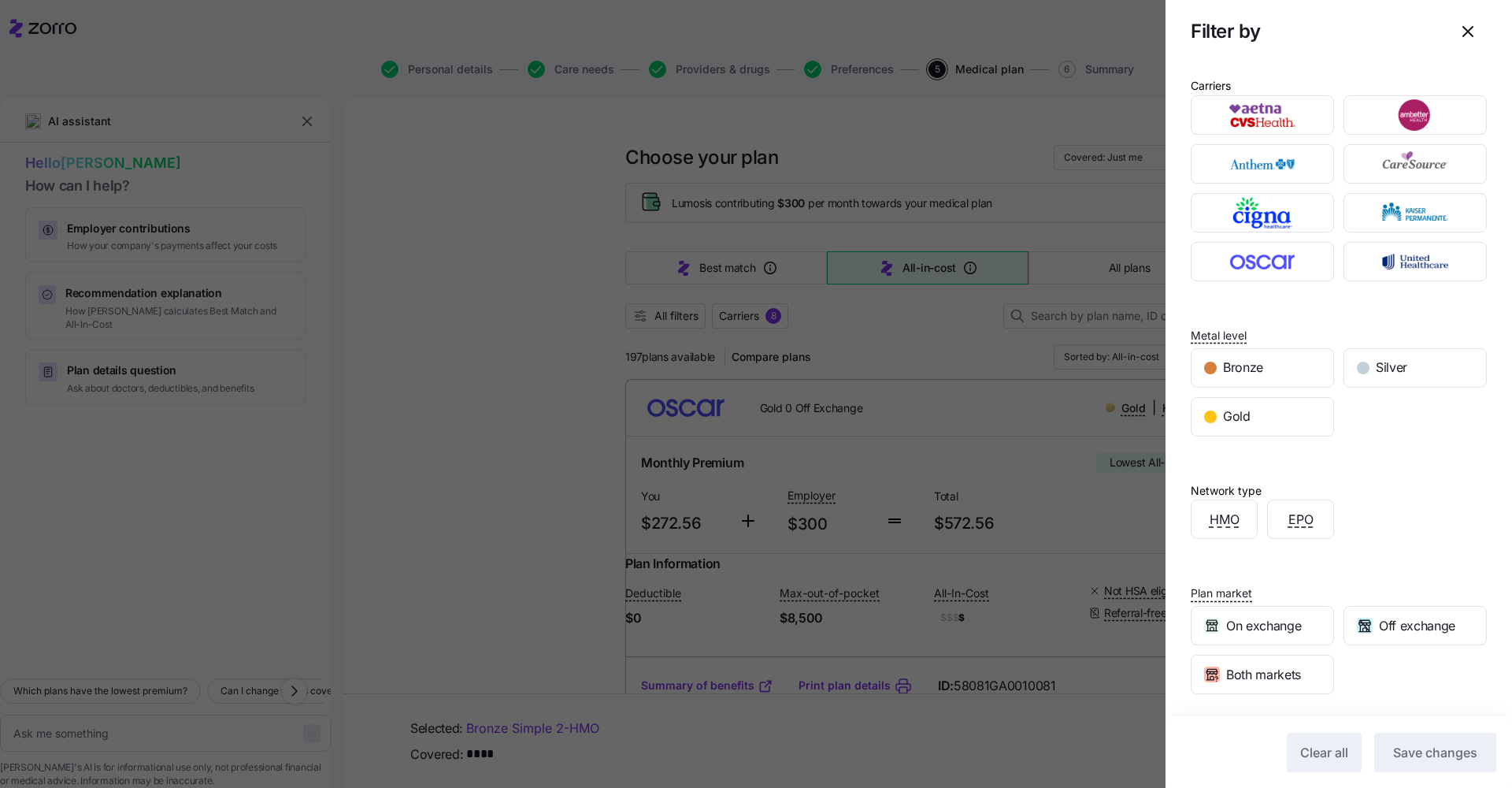
scroll to position [106, 0]
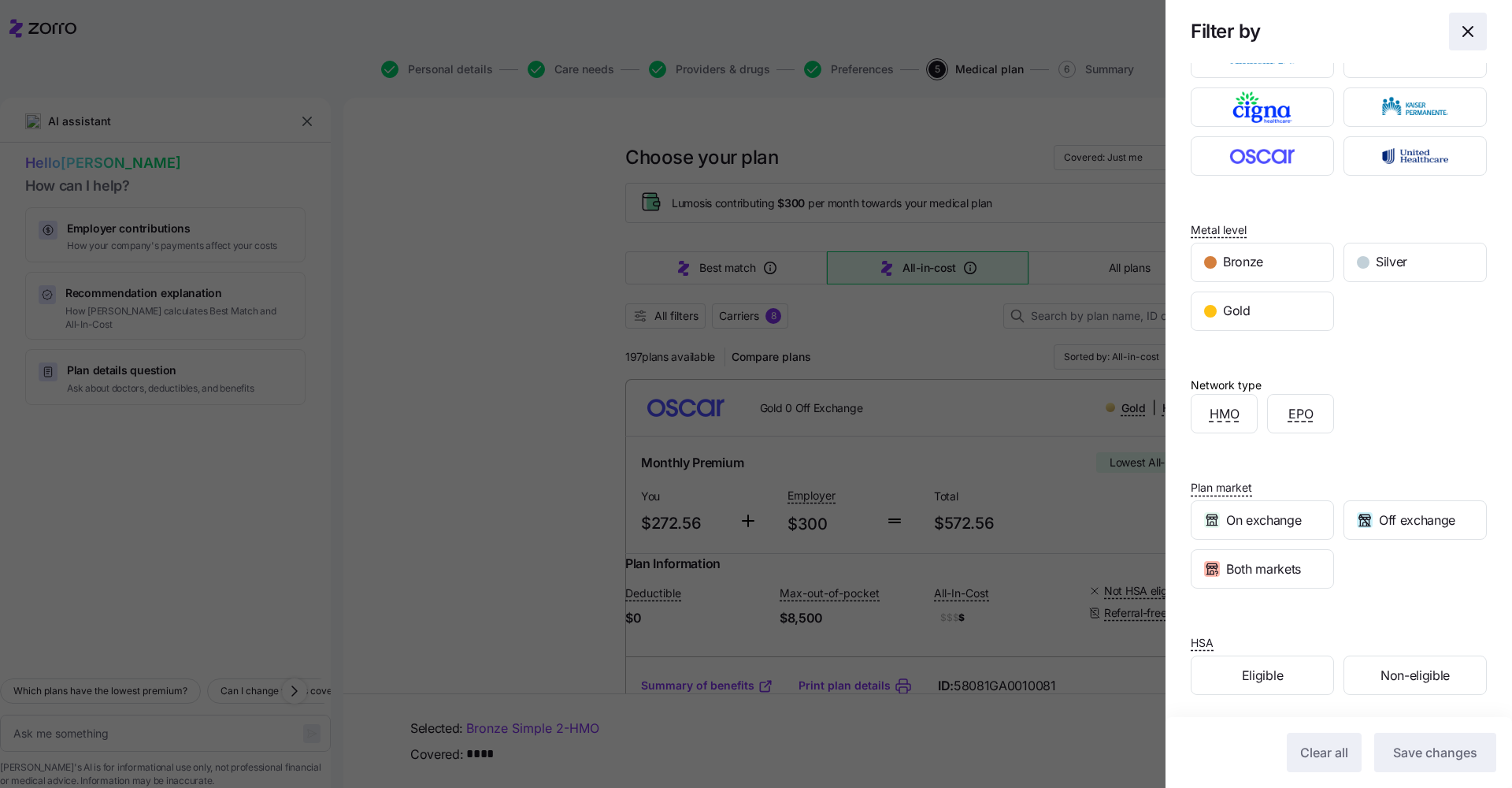
click at [757, 37] on icon "button" at bounding box center [1468, 31] width 19 height 19
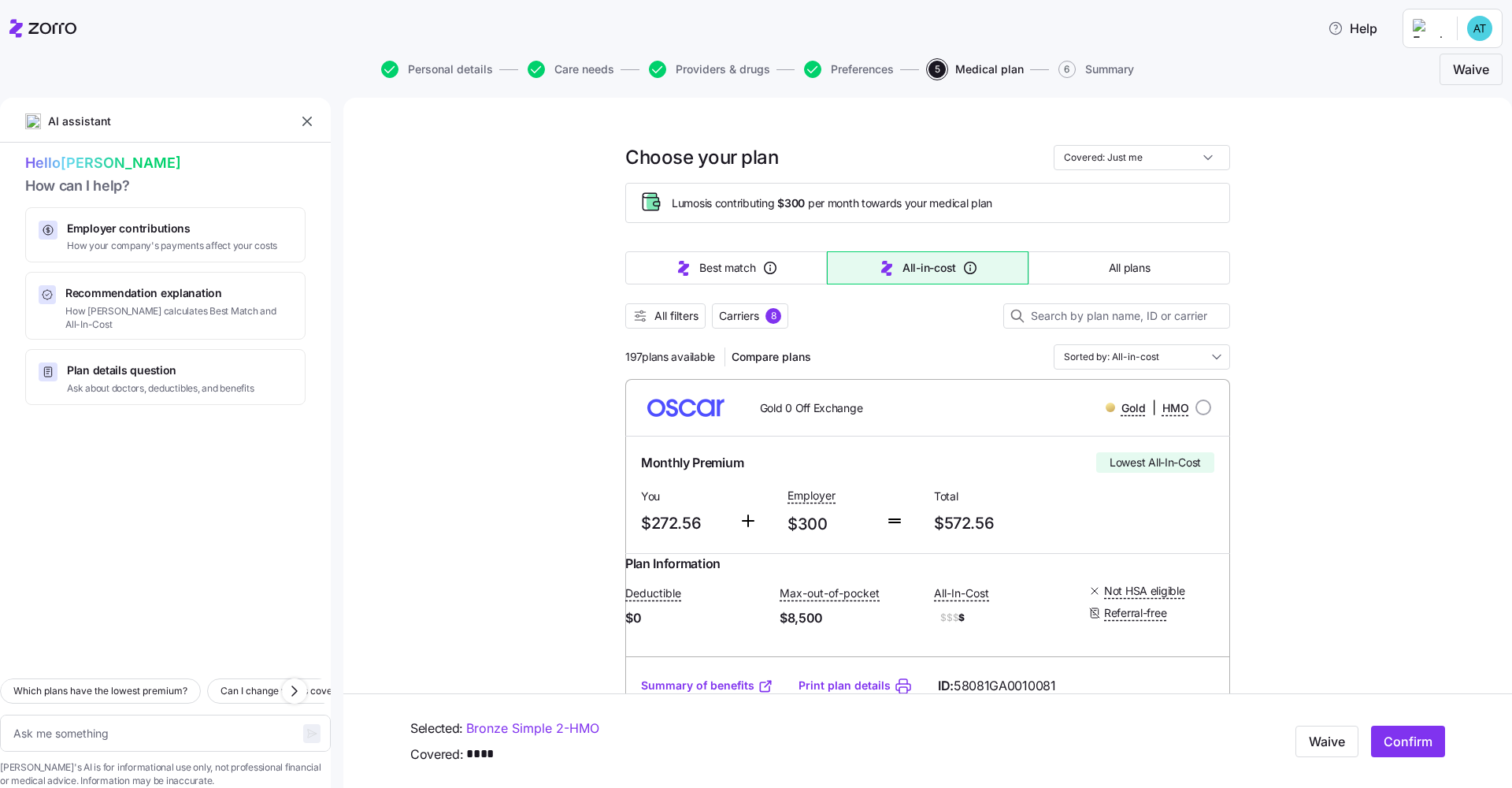
scroll to position [24, 0]
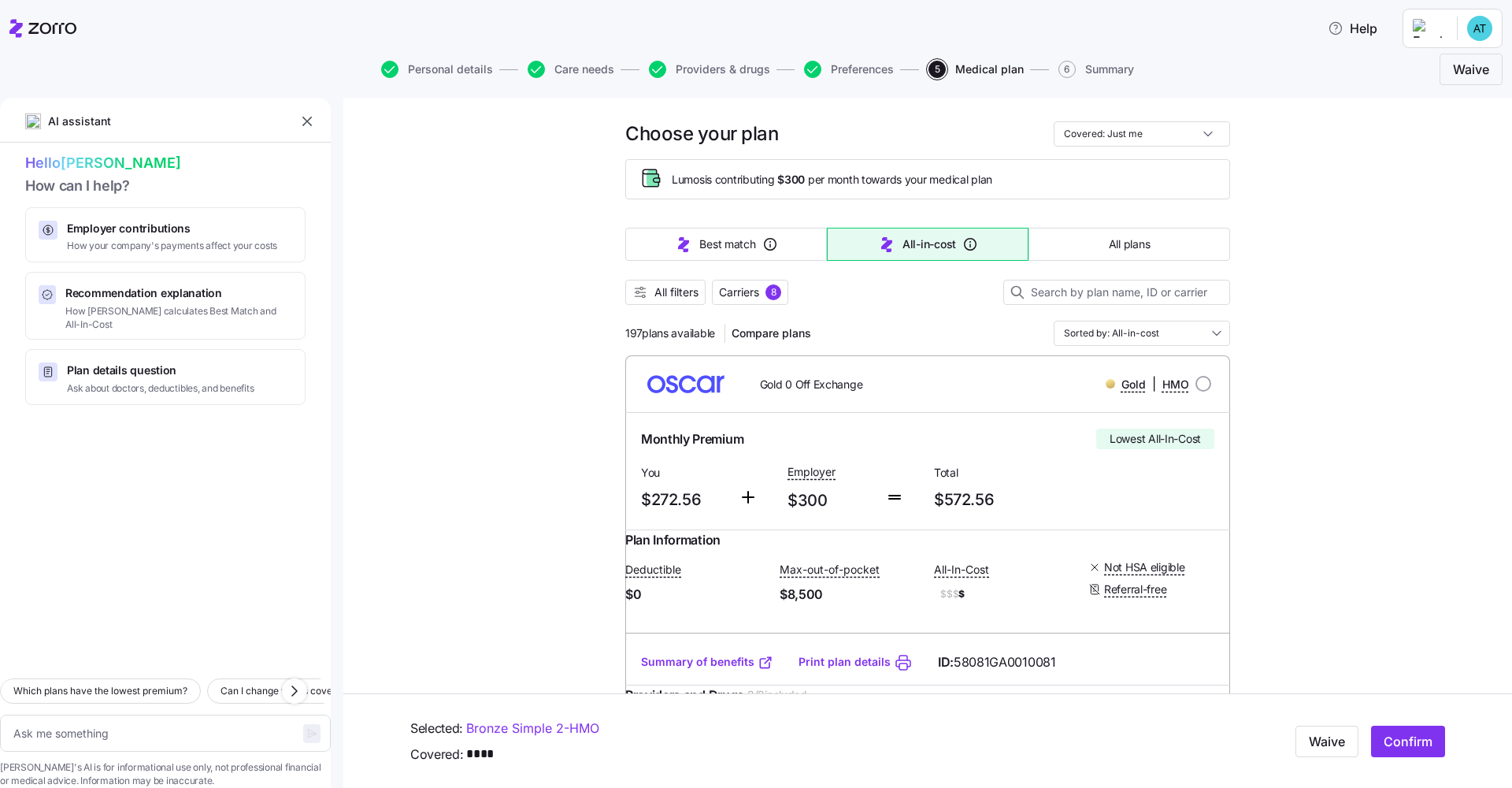
click at [139, 518] on div at bounding box center [165, 535] width 330 height 261
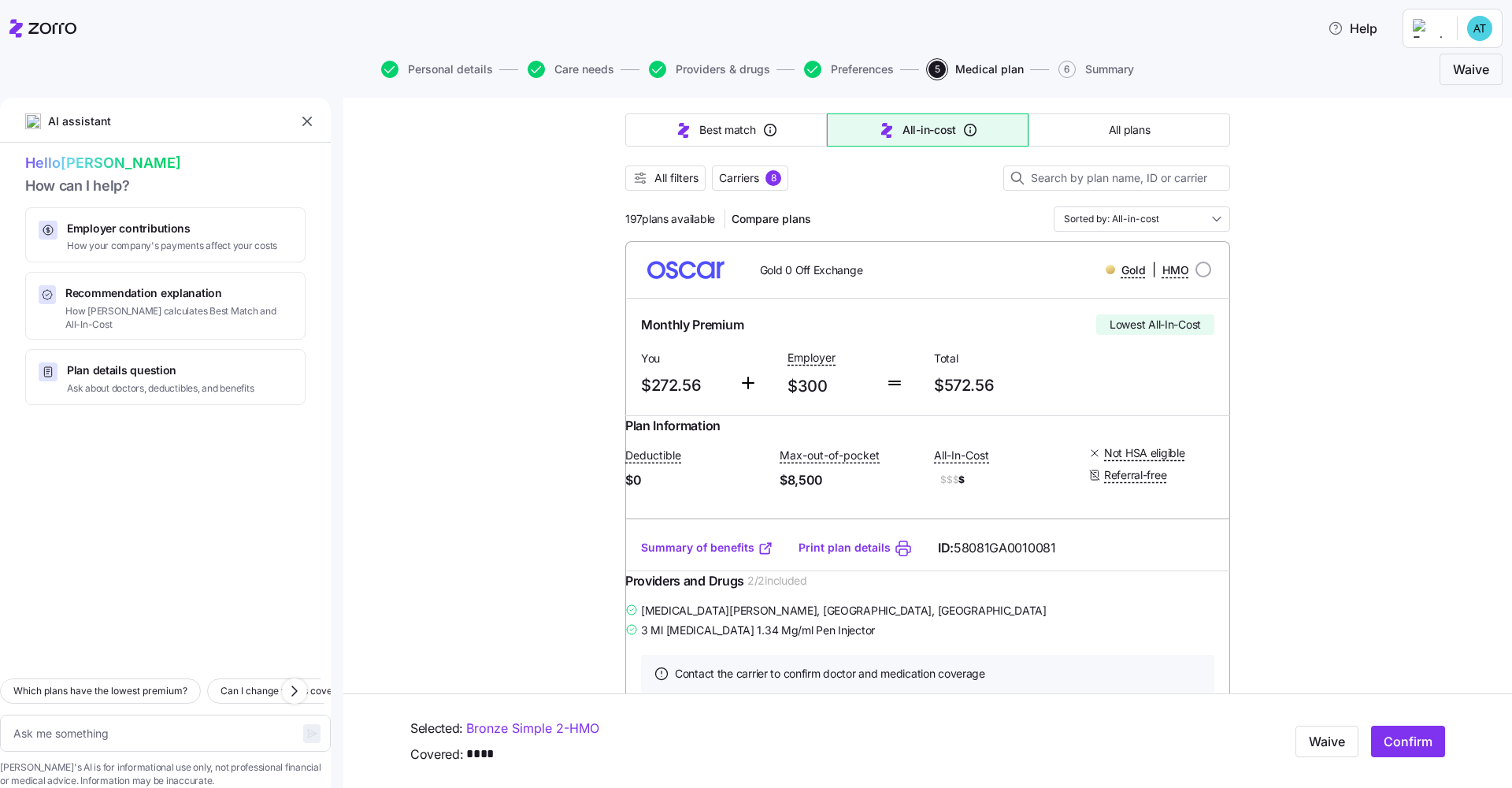
scroll to position [258, 0]
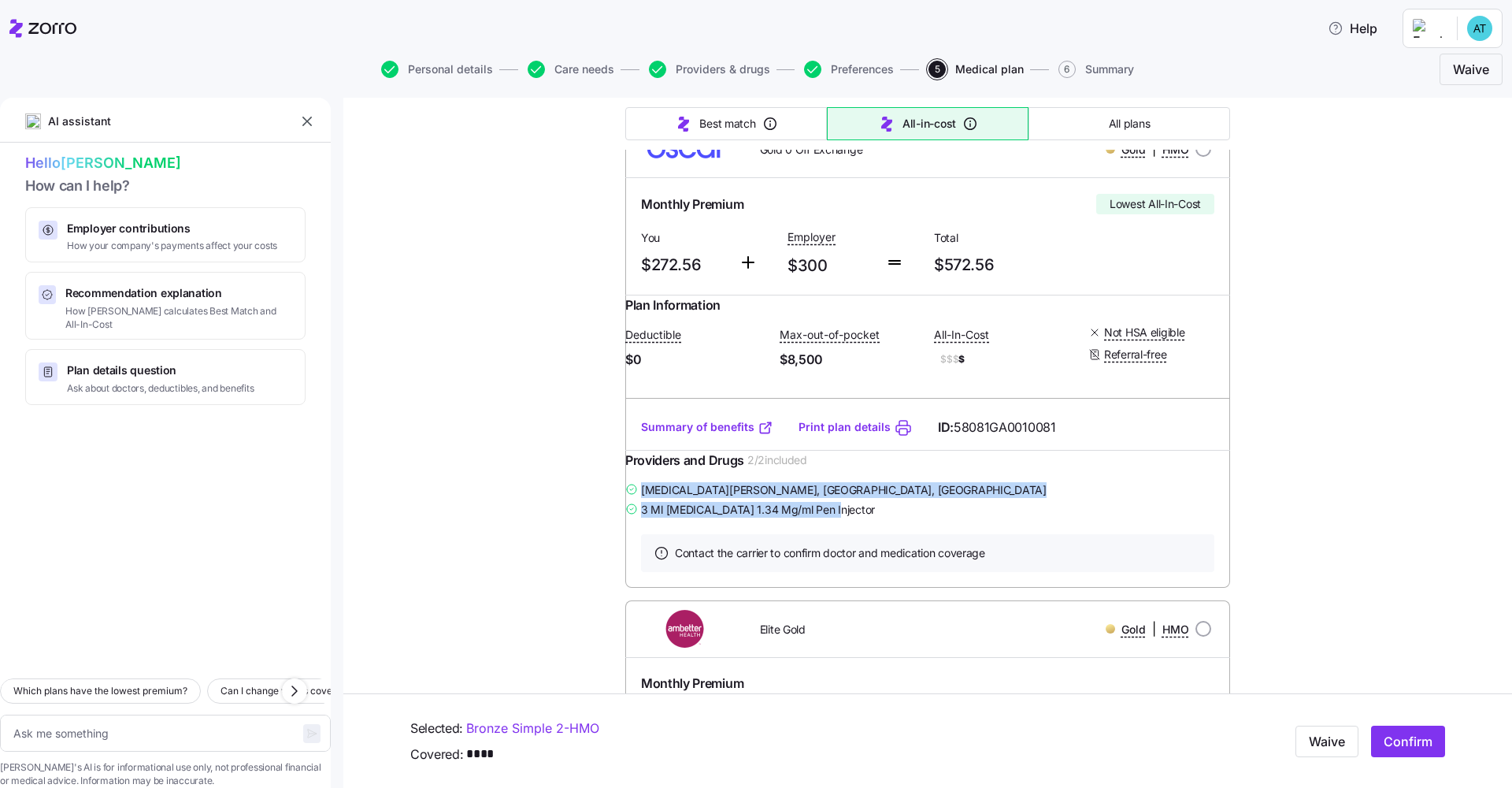
drag, startPoint x: 831, startPoint y: 535, endPoint x: 639, endPoint y: 515, distance: 193.0
click at [639, 515] on div "[MEDICAL_DATA][PERSON_NAME] , [GEOGRAPHIC_DATA], [GEOGRAPHIC_DATA] 3 Ml [MEDICA…" at bounding box center [928, 499] width 605 height 40
click at [757, 447] on div "Summary of benefits Print plan details ID: 58081GA0010081" at bounding box center [928, 427] width 605 height 45
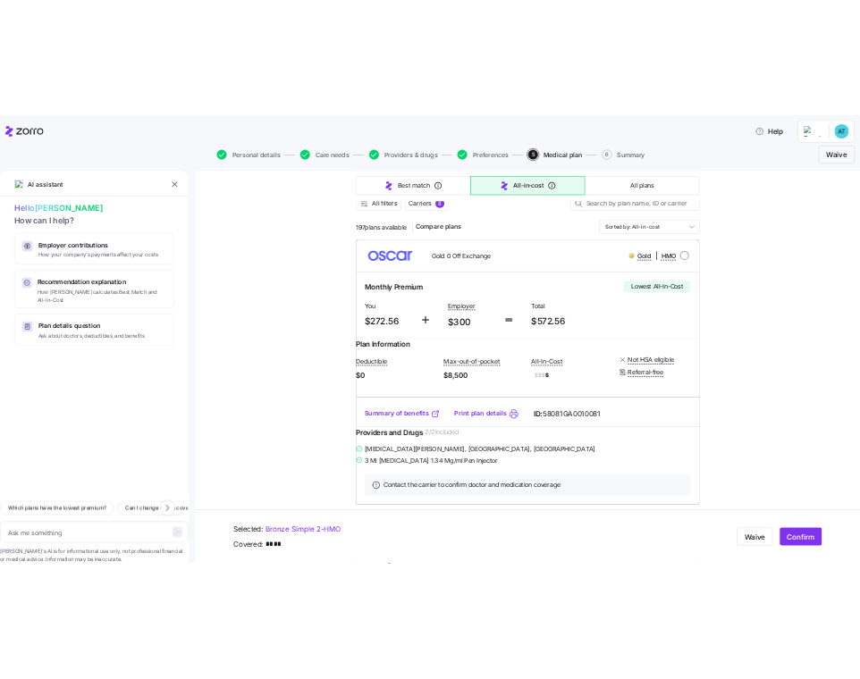
scroll to position [178, 0]
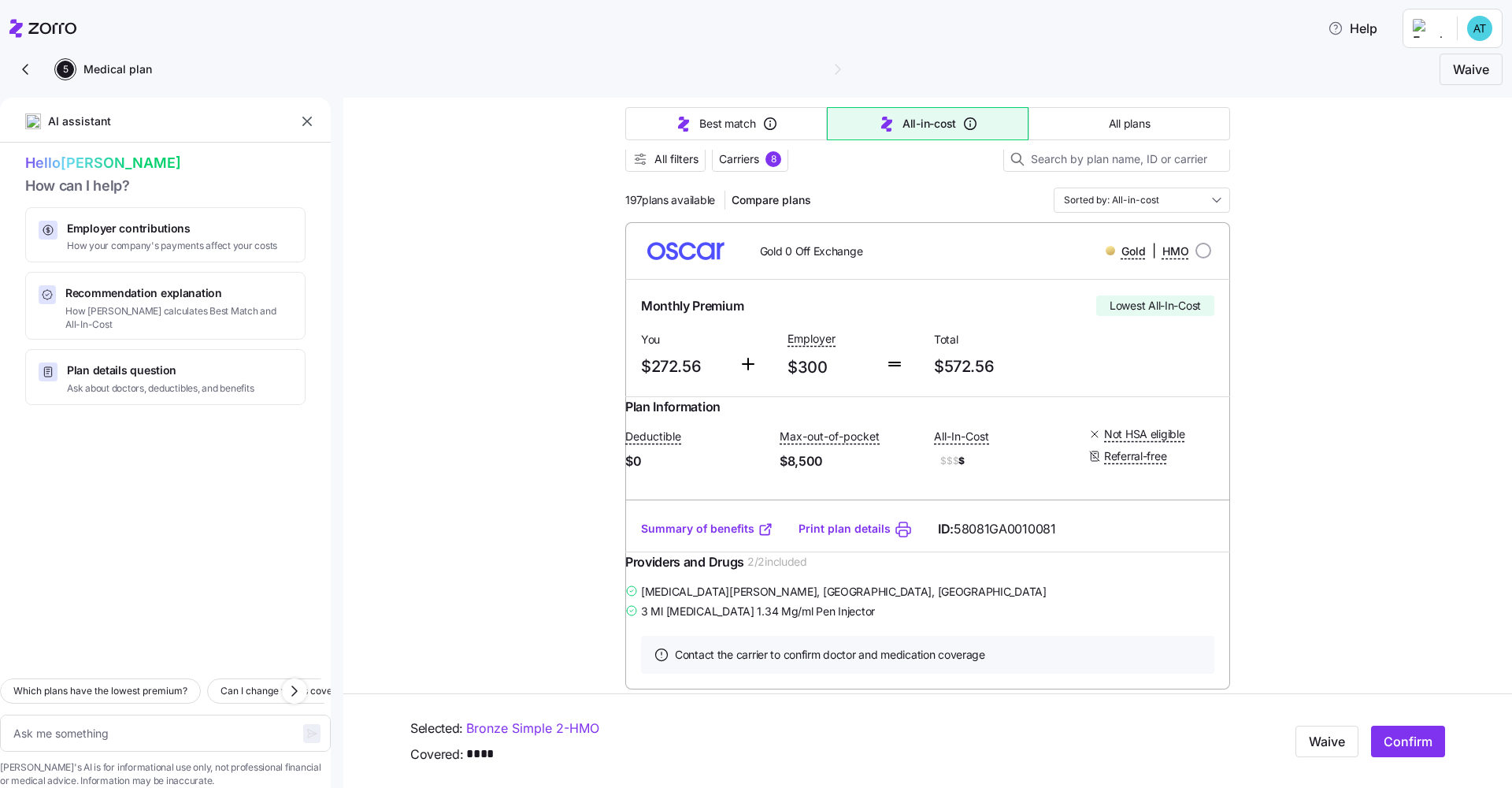
type textarea "x"
